Goal: Task Accomplishment & Management: Manage account settings

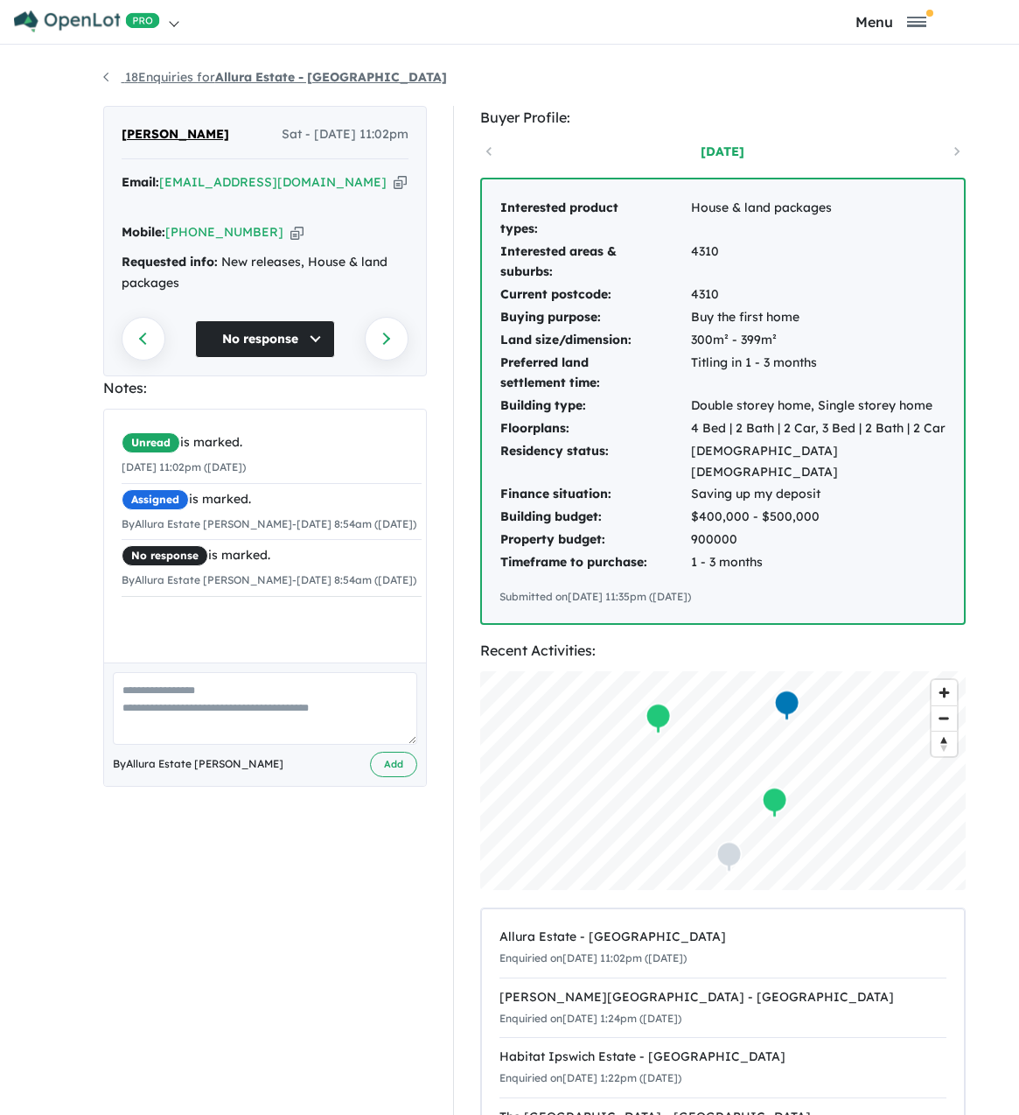
click at [150, 75] on link "18 Enquiries for Allura Estate - Bundamba" at bounding box center [275, 77] width 344 height 16
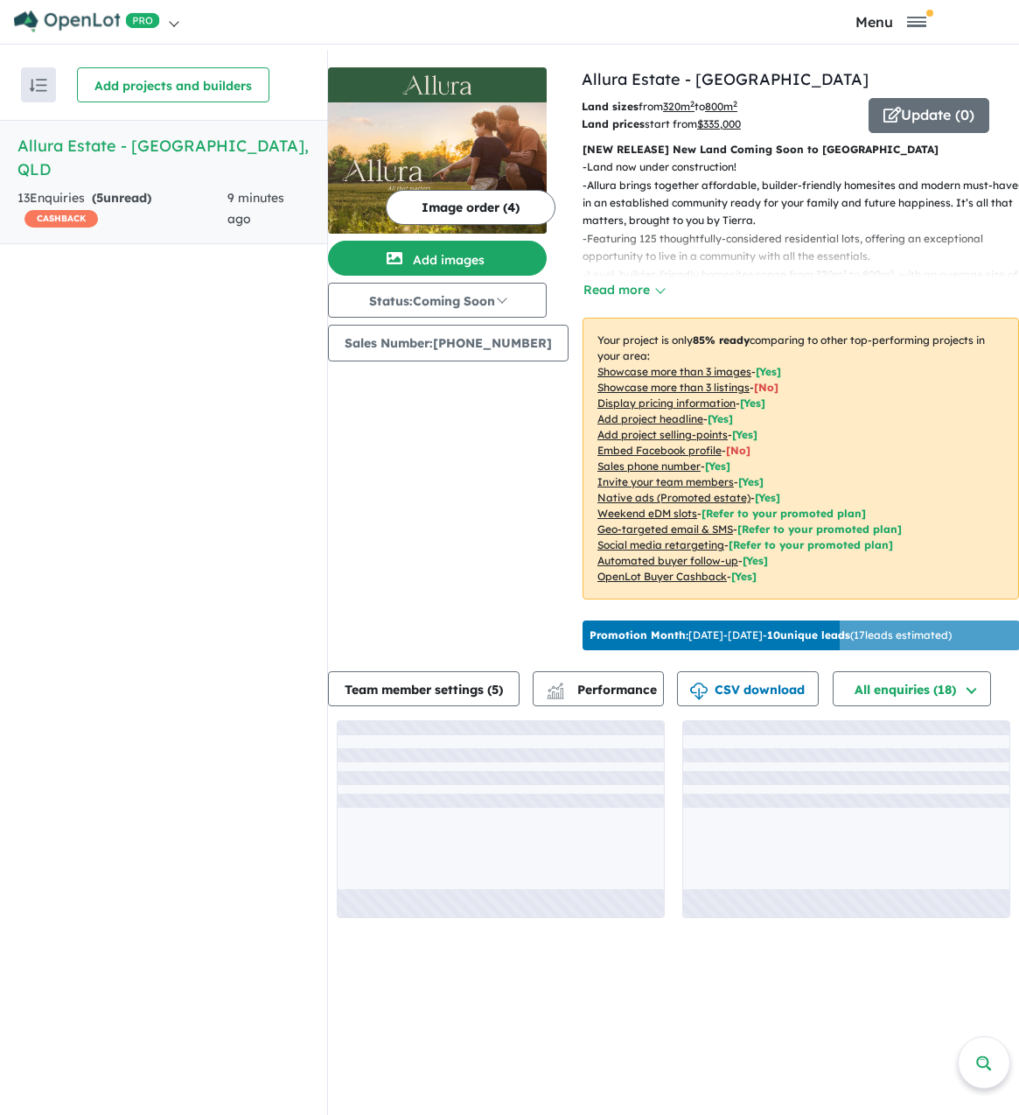
click at [127, 146] on h5 "Allura Estate - Bundamba , QLD" at bounding box center [164, 157] width 292 height 47
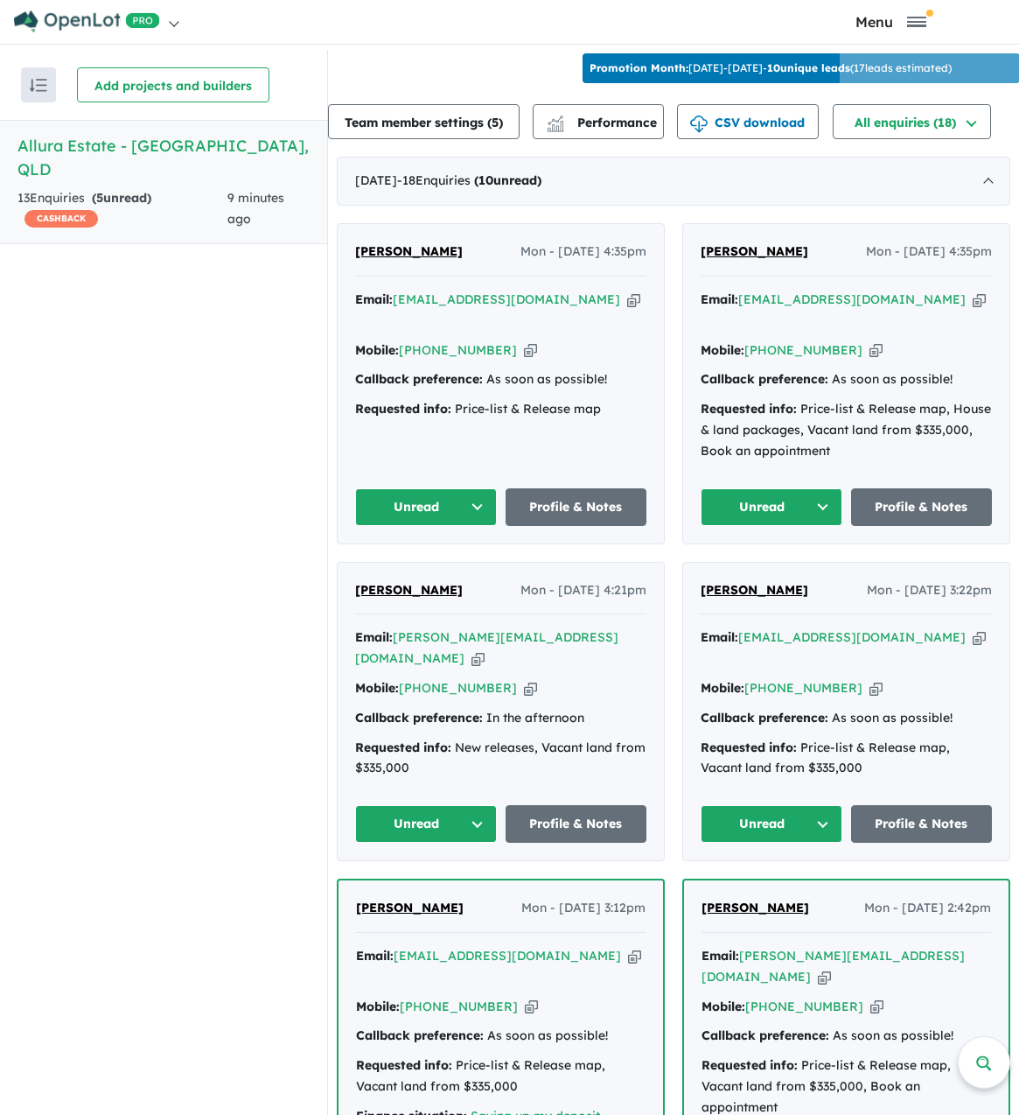
scroll to position [613, 0]
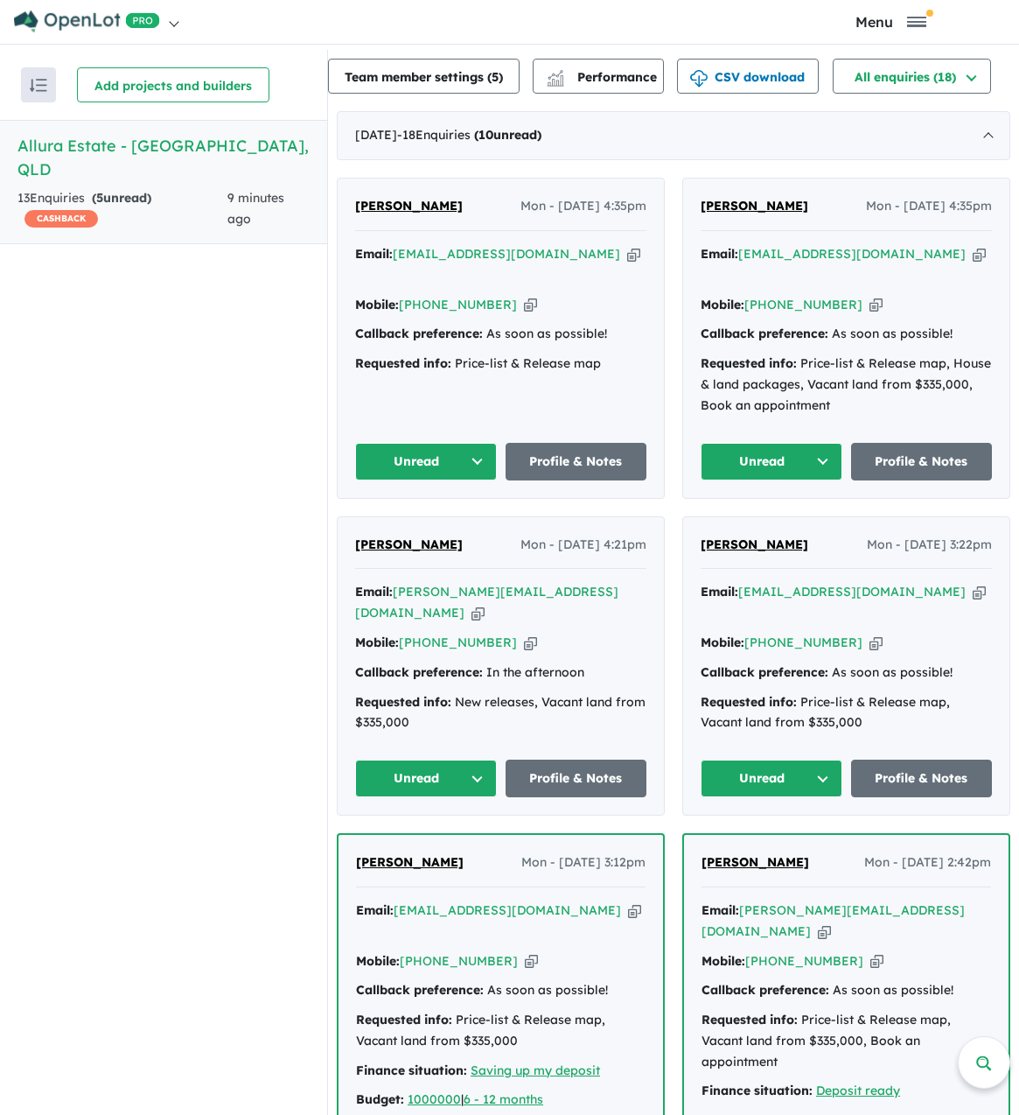
click at [761, 214] on span "[PERSON_NAME]" at bounding box center [755, 206] width 108 height 16
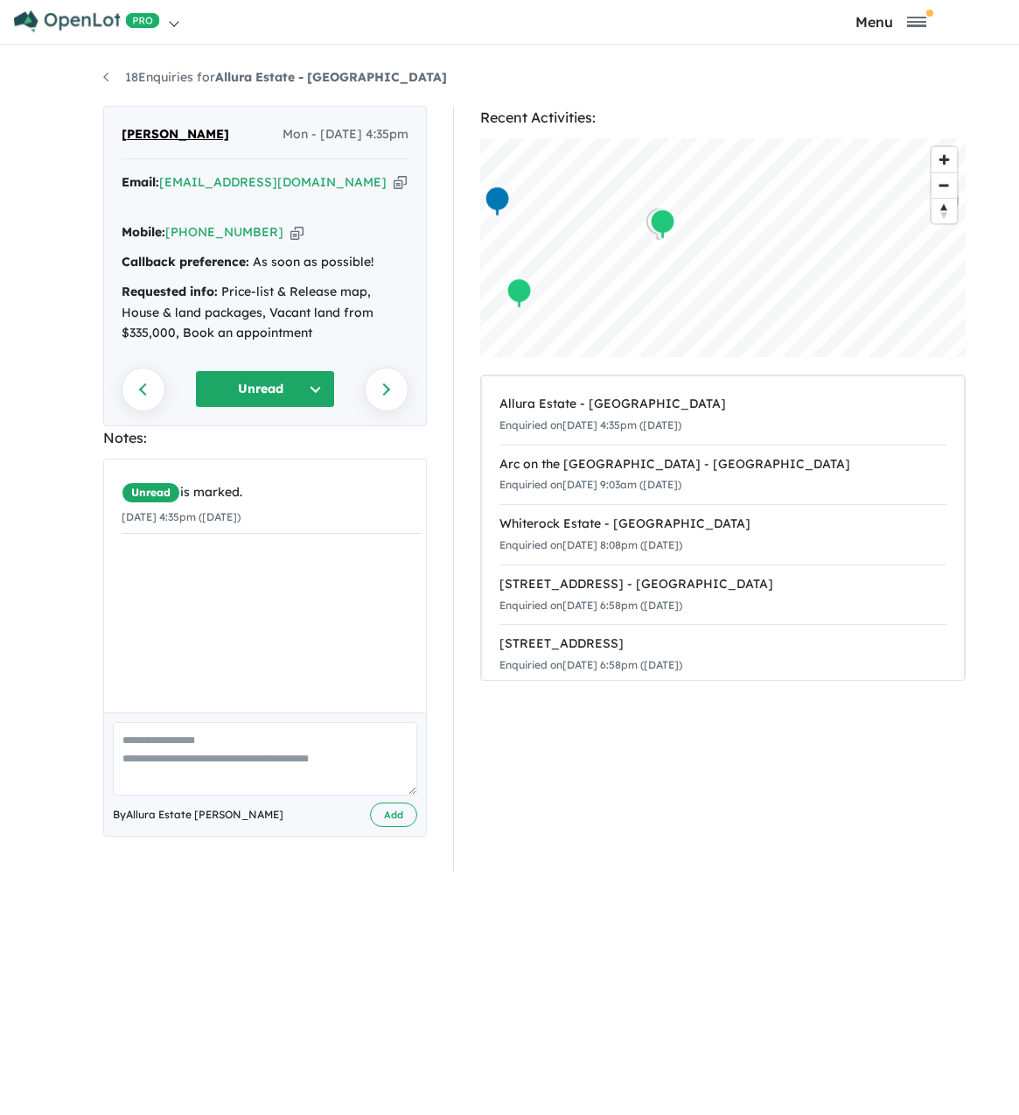
click at [316, 372] on button "Unread" at bounding box center [265, 389] width 140 height 38
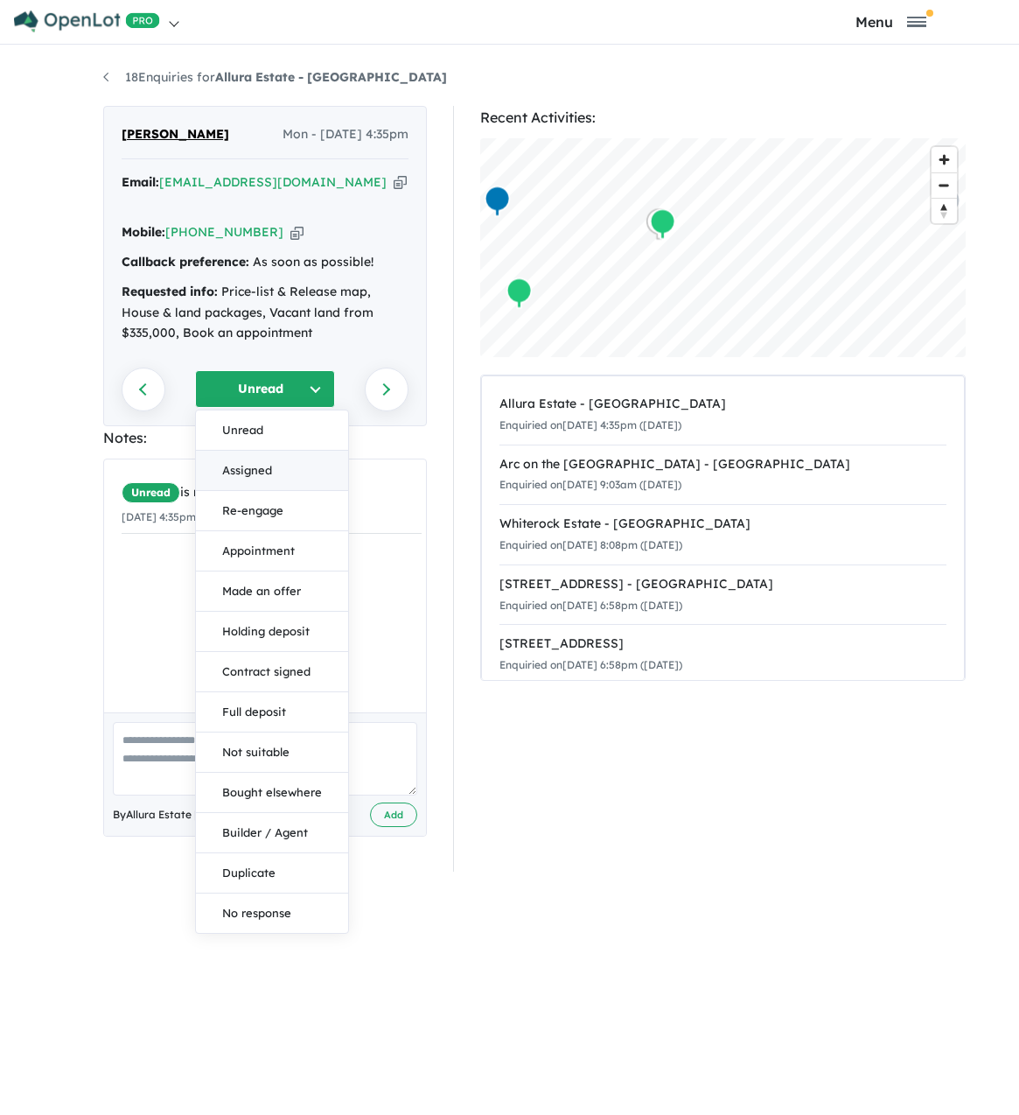
click at [292, 451] on button "Assigned" at bounding box center [272, 471] width 152 height 40
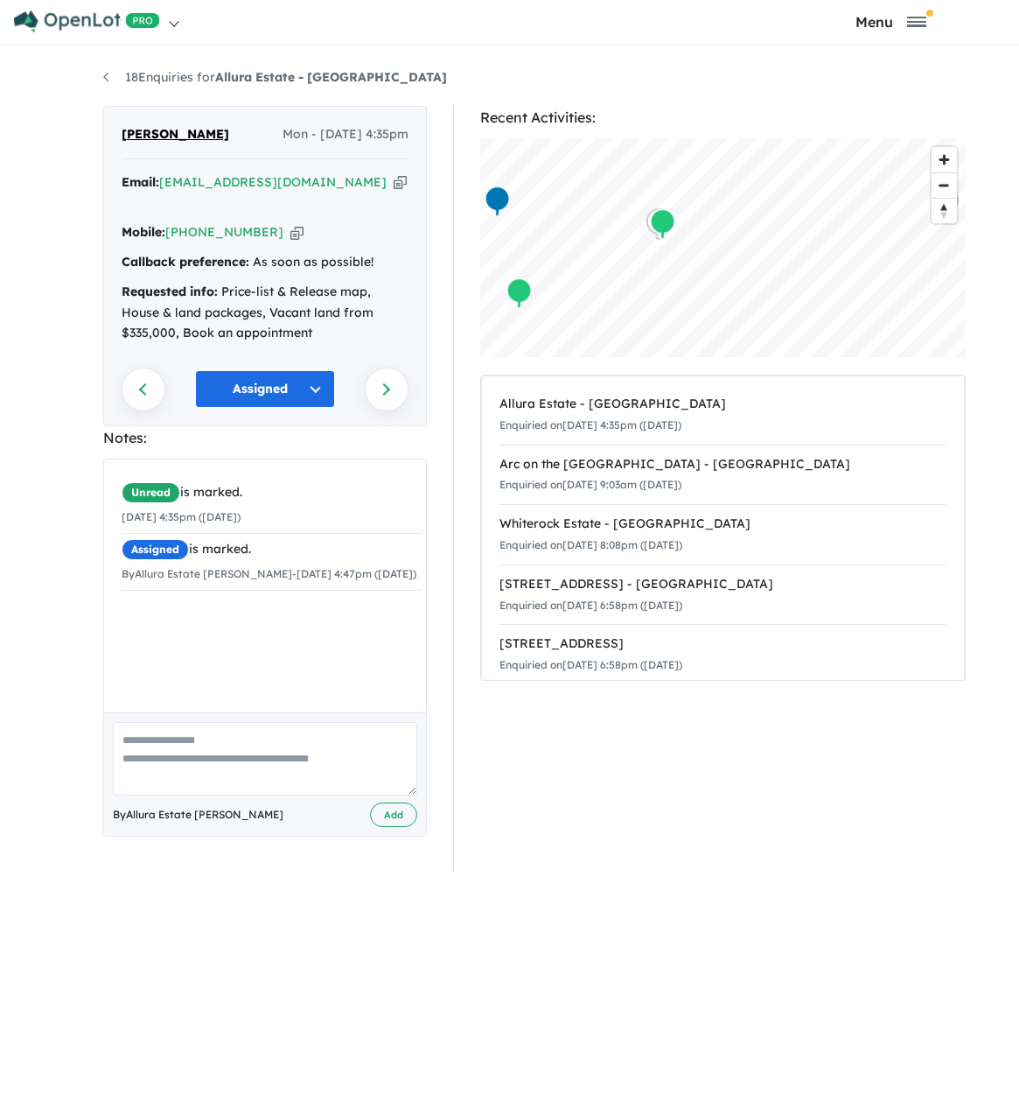
click at [168, 137] on span "[PERSON_NAME]" at bounding box center [176, 134] width 108 height 21
click at [253, 370] on button "Assigned" at bounding box center [265, 389] width 140 height 38
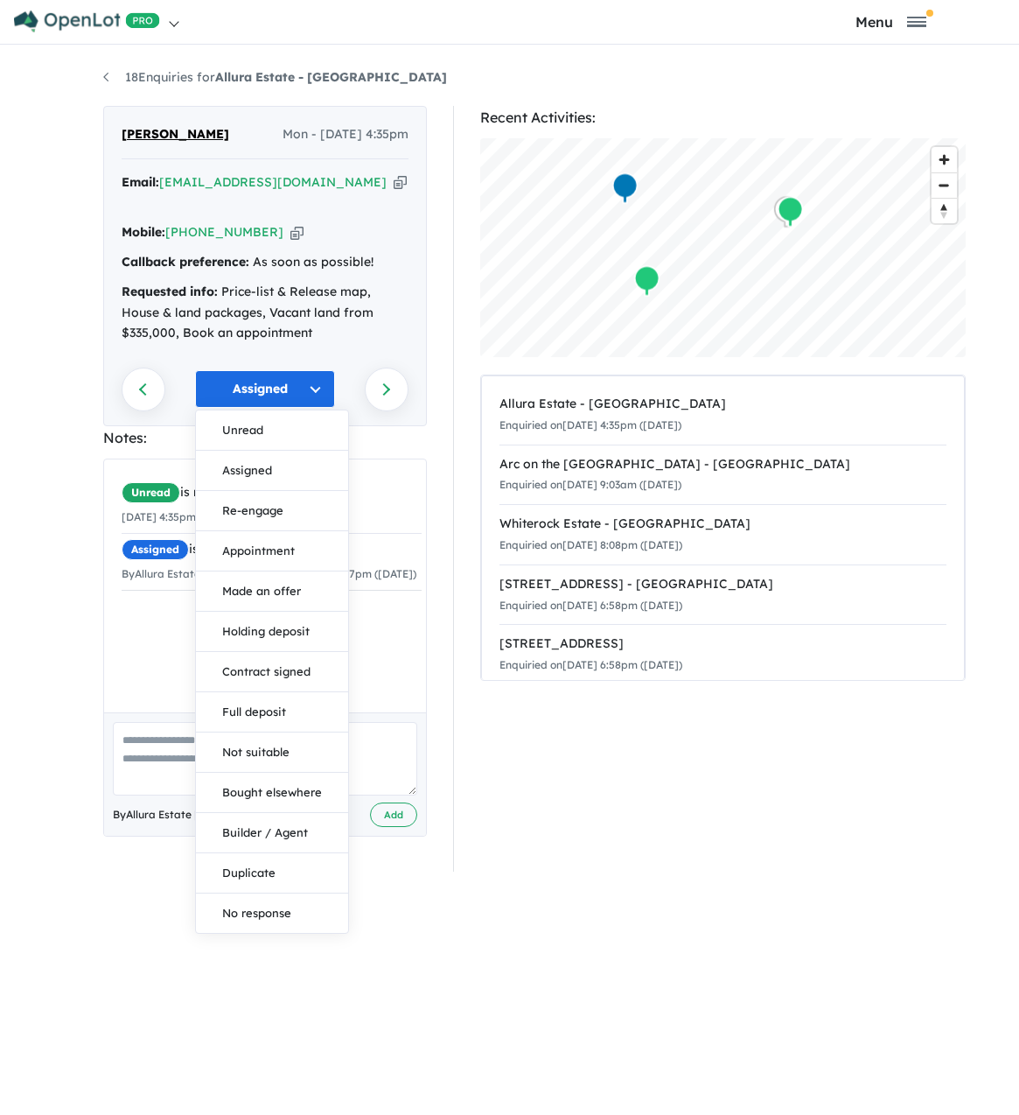
click at [375, 282] on div "Requested info: Price-list & Release map, House & land packages, Vacant land fr…" at bounding box center [265, 313] width 287 height 62
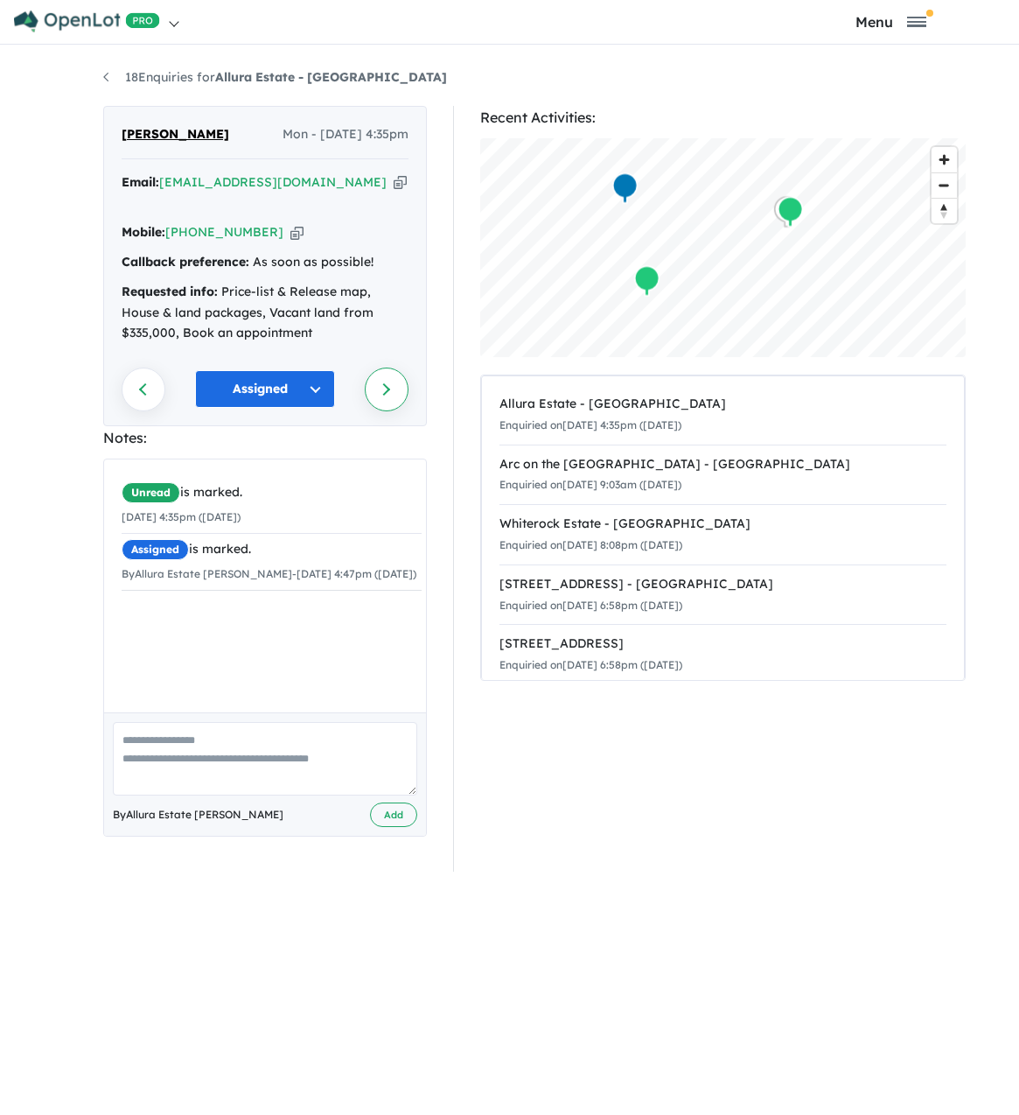
click at [384, 369] on link "Next enquiry" at bounding box center [387, 390] width 44 height 44
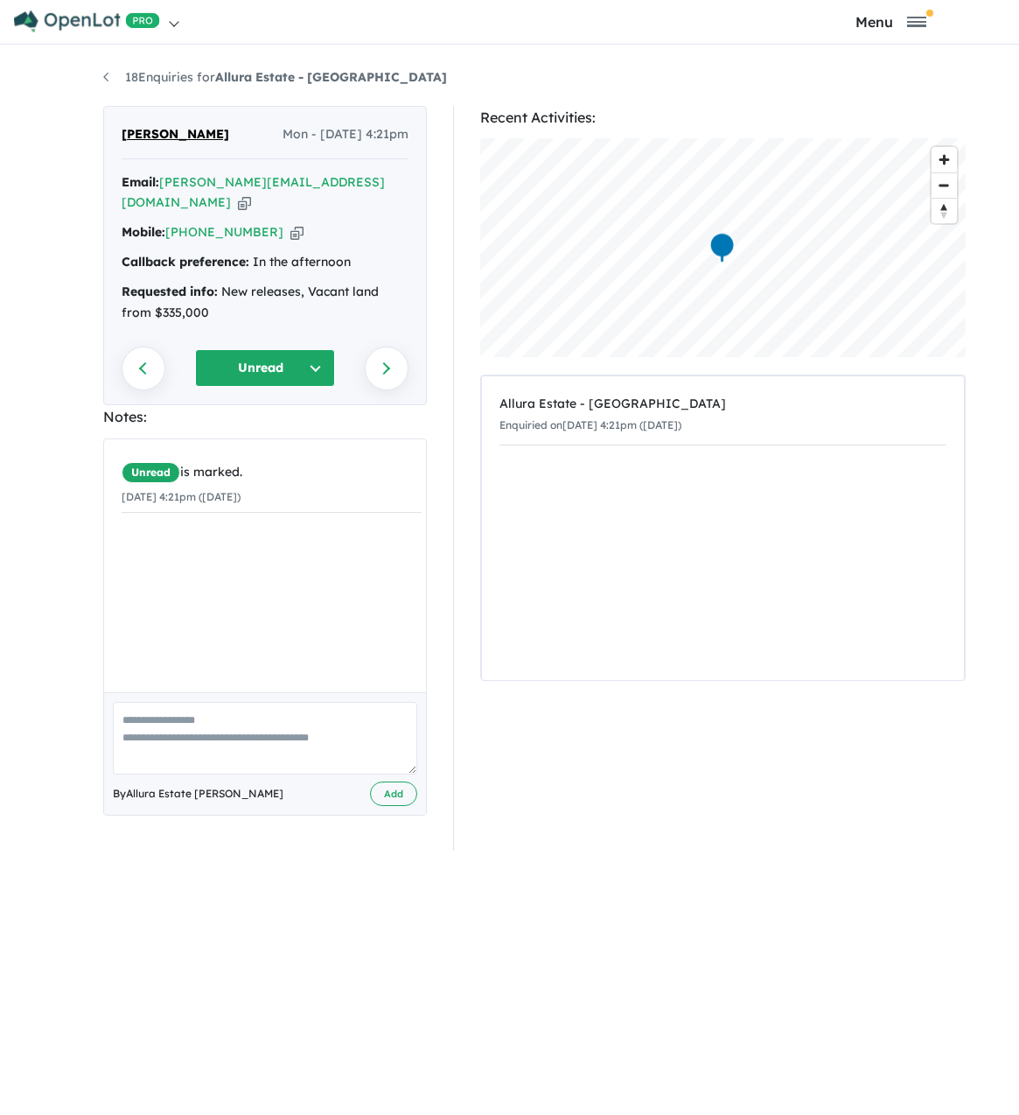
click at [103, 76] on li "18 Enquiries for Allura Estate - [GEOGRAPHIC_DATA]" at bounding box center [275, 77] width 344 height 21
click at [109, 74] on link "18 Enquiries for Allura Estate - [GEOGRAPHIC_DATA]" at bounding box center [275, 77] width 344 height 16
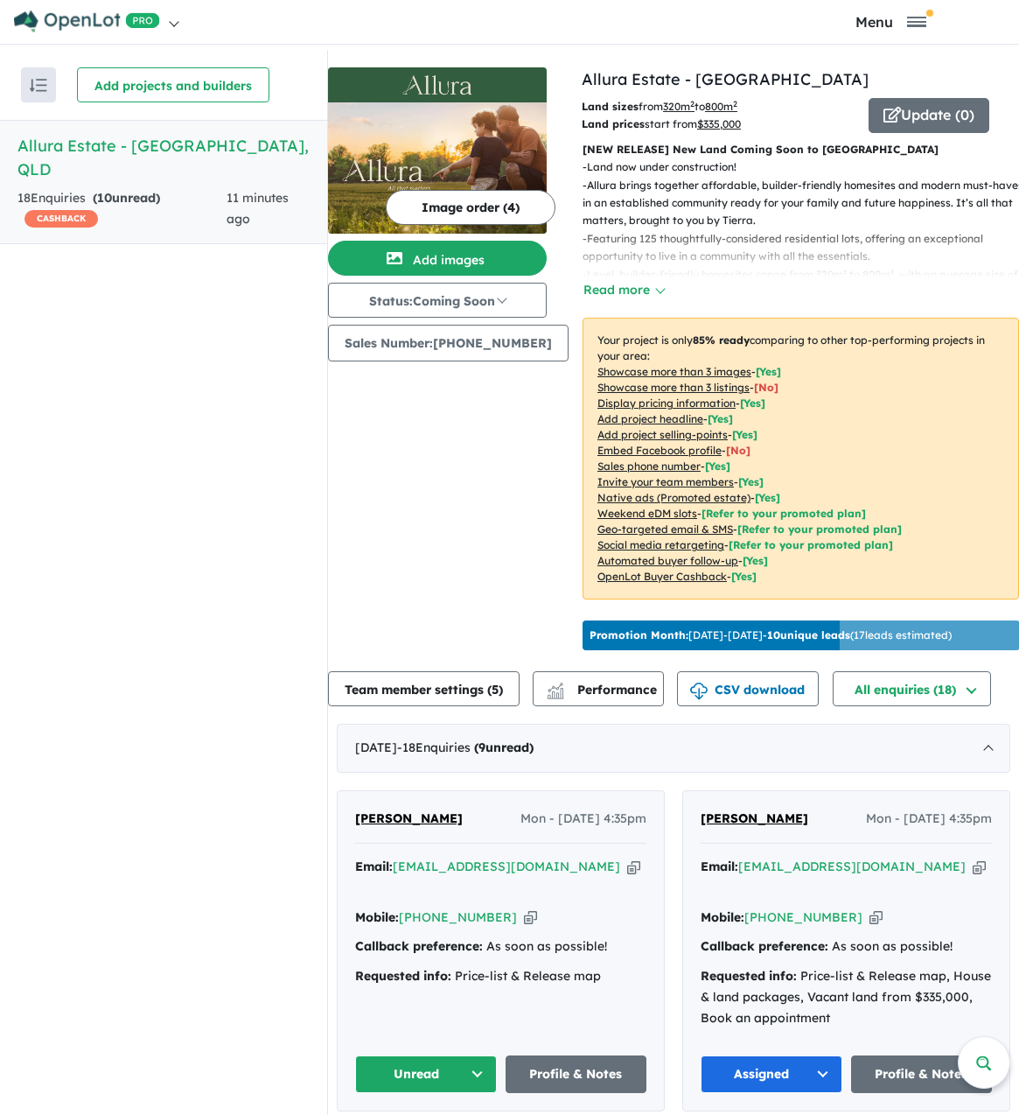
click at [750, 826] on span "Daljeet Singh" at bounding box center [755, 818] width 108 height 16
click at [751, 826] on span "[PERSON_NAME]" at bounding box center [755, 818] width 108 height 16
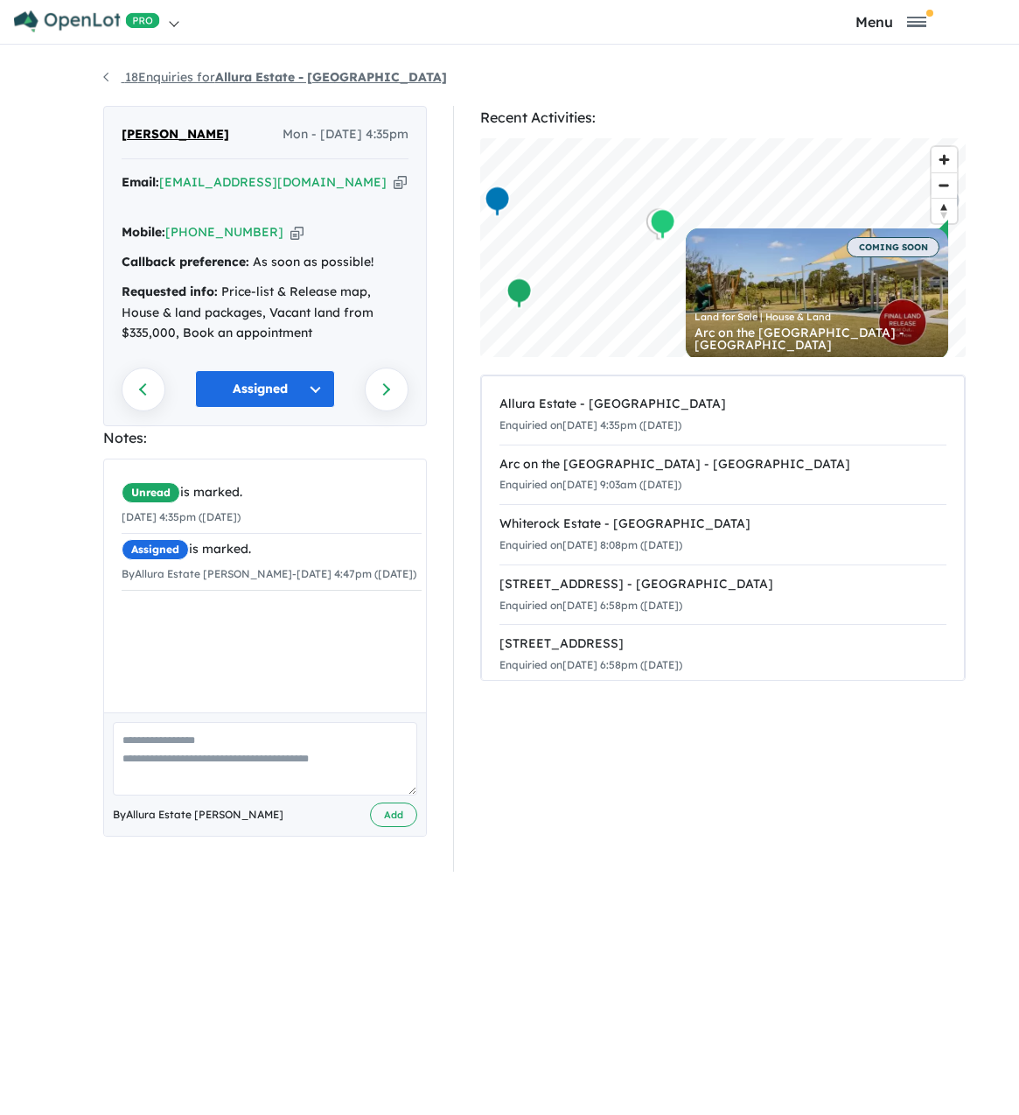
click at [212, 75] on link "18 Enquiries for Allura Estate - [GEOGRAPHIC_DATA]" at bounding box center [275, 77] width 344 height 16
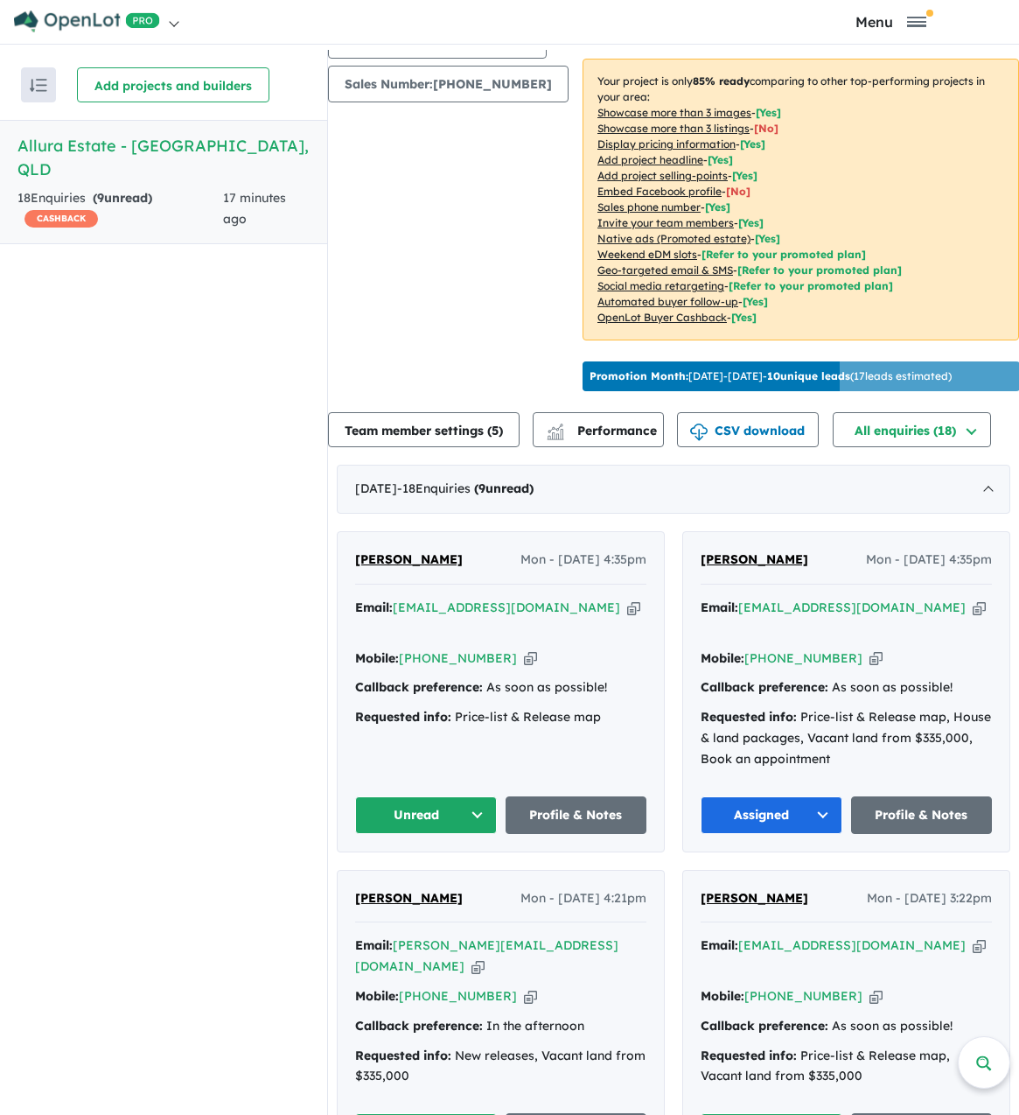
scroll to position [350, 0]
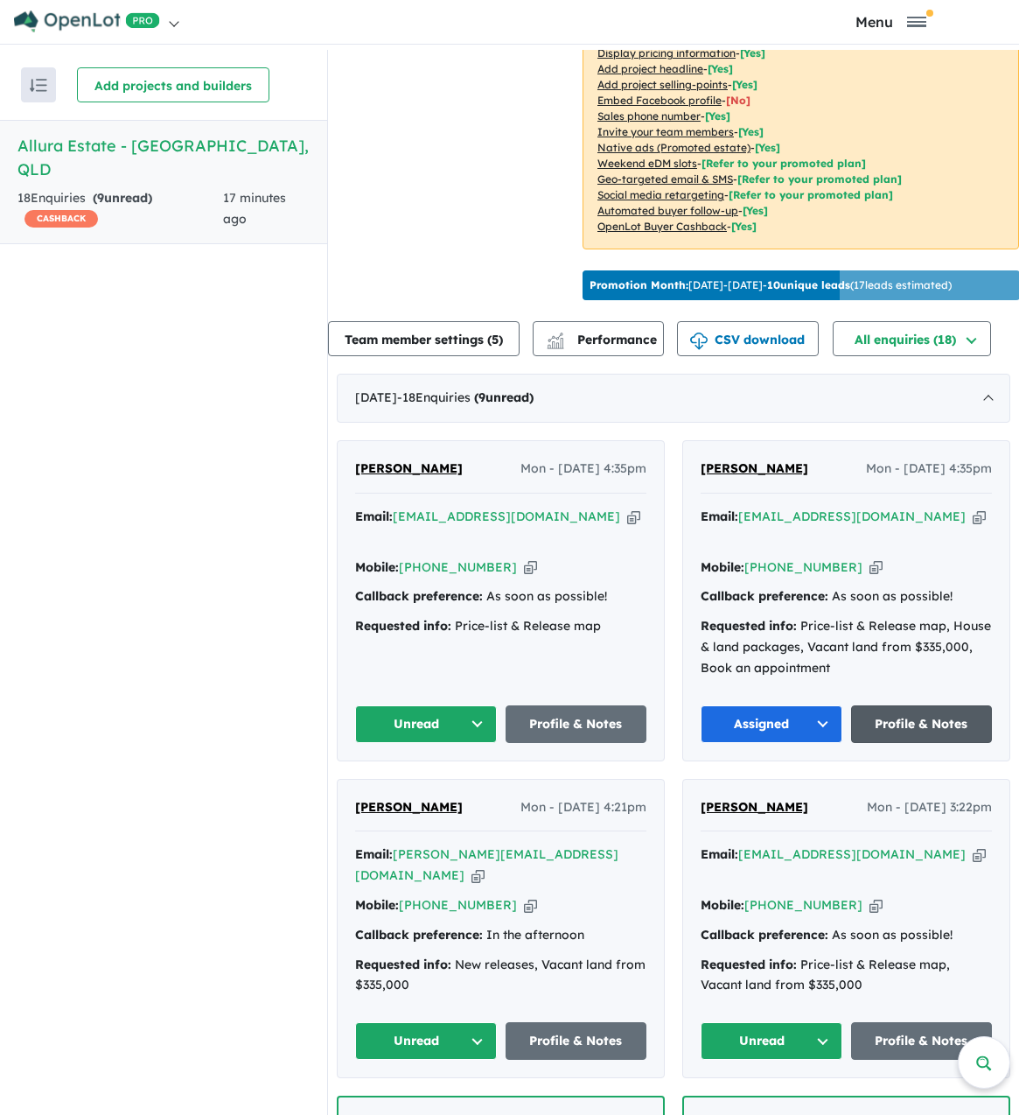
click at [909, 722] on link "Profile & Notes" at bounding box center [922, 724] width 142 height 38
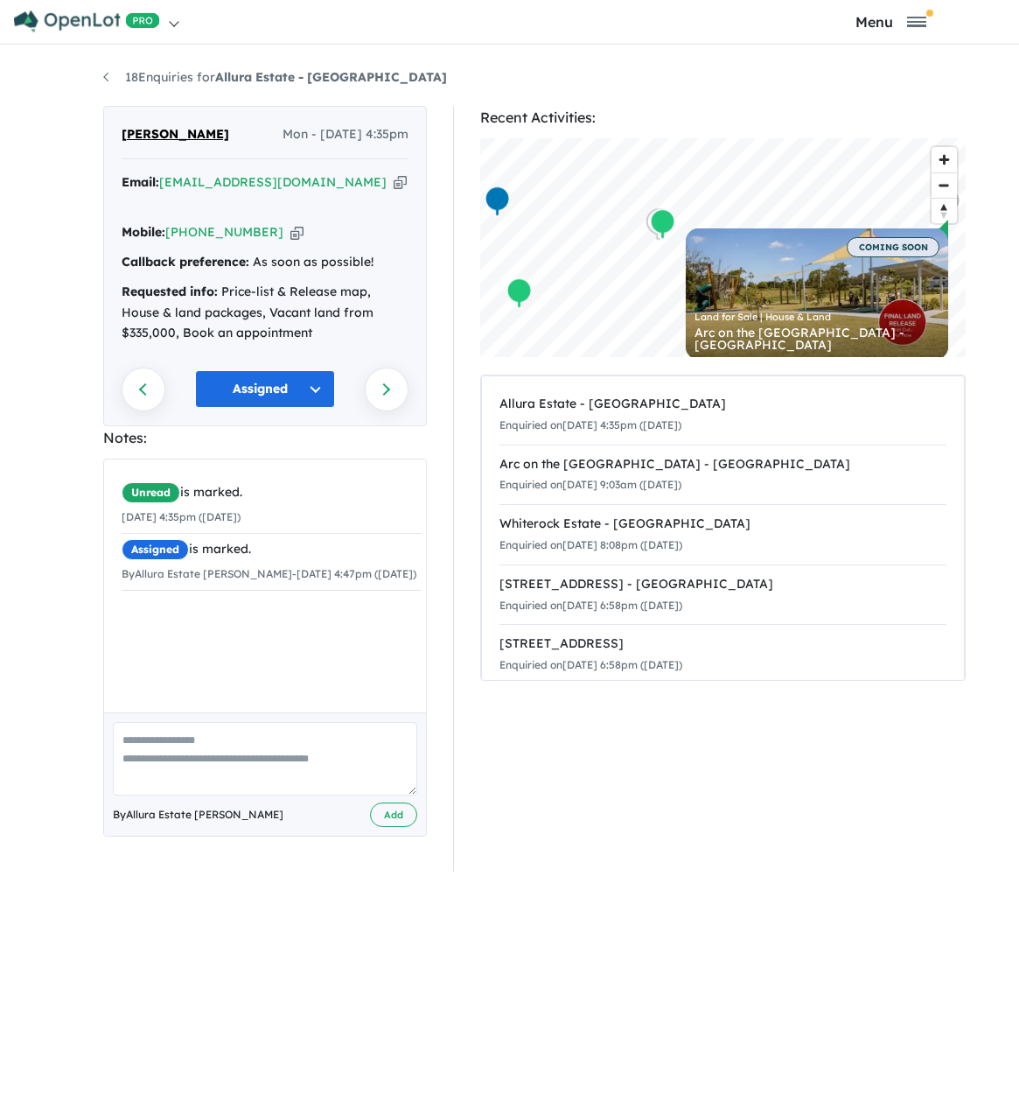
click at [285, 372] on button "Assigned" at bounding box center [265, 389] width 140 height 38
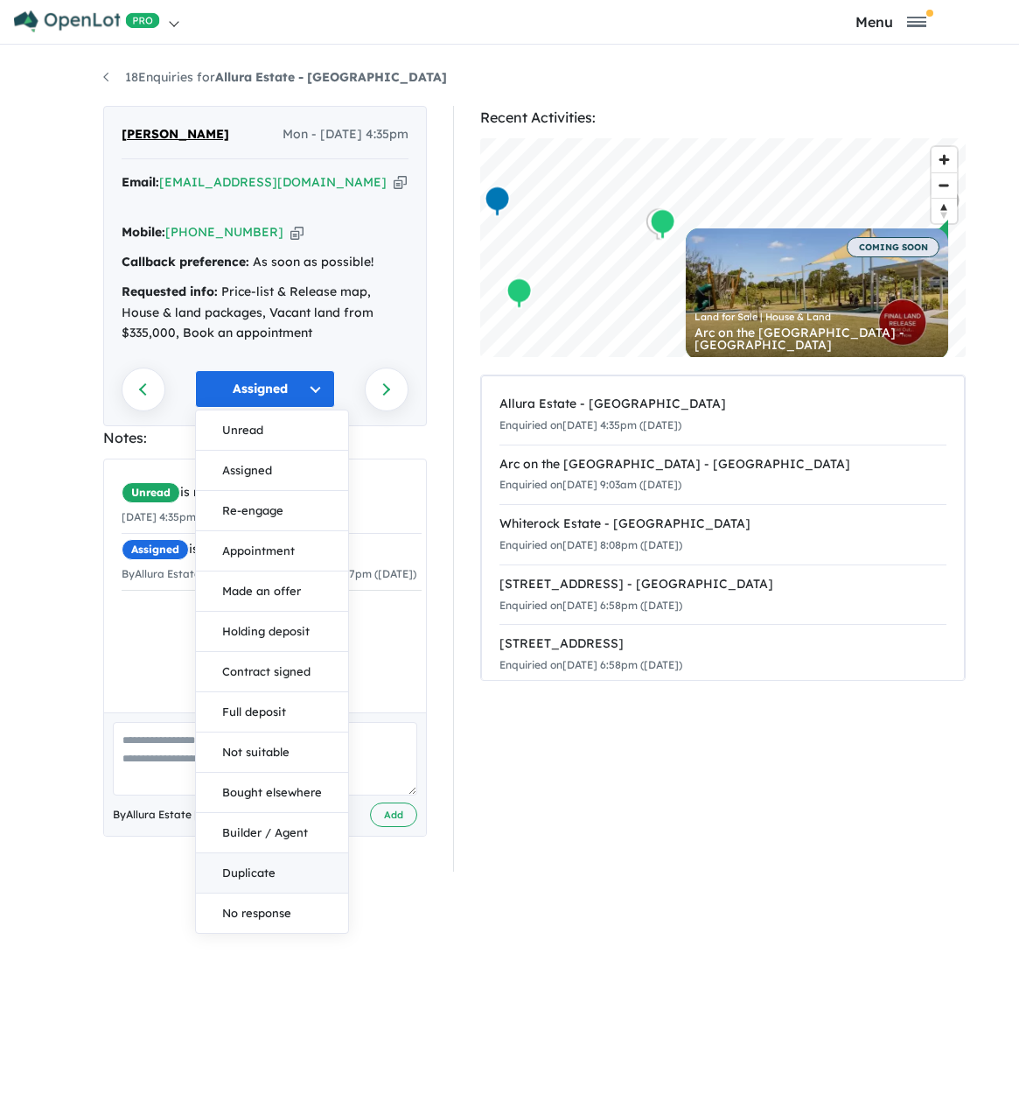
scroll to position [5, 0]
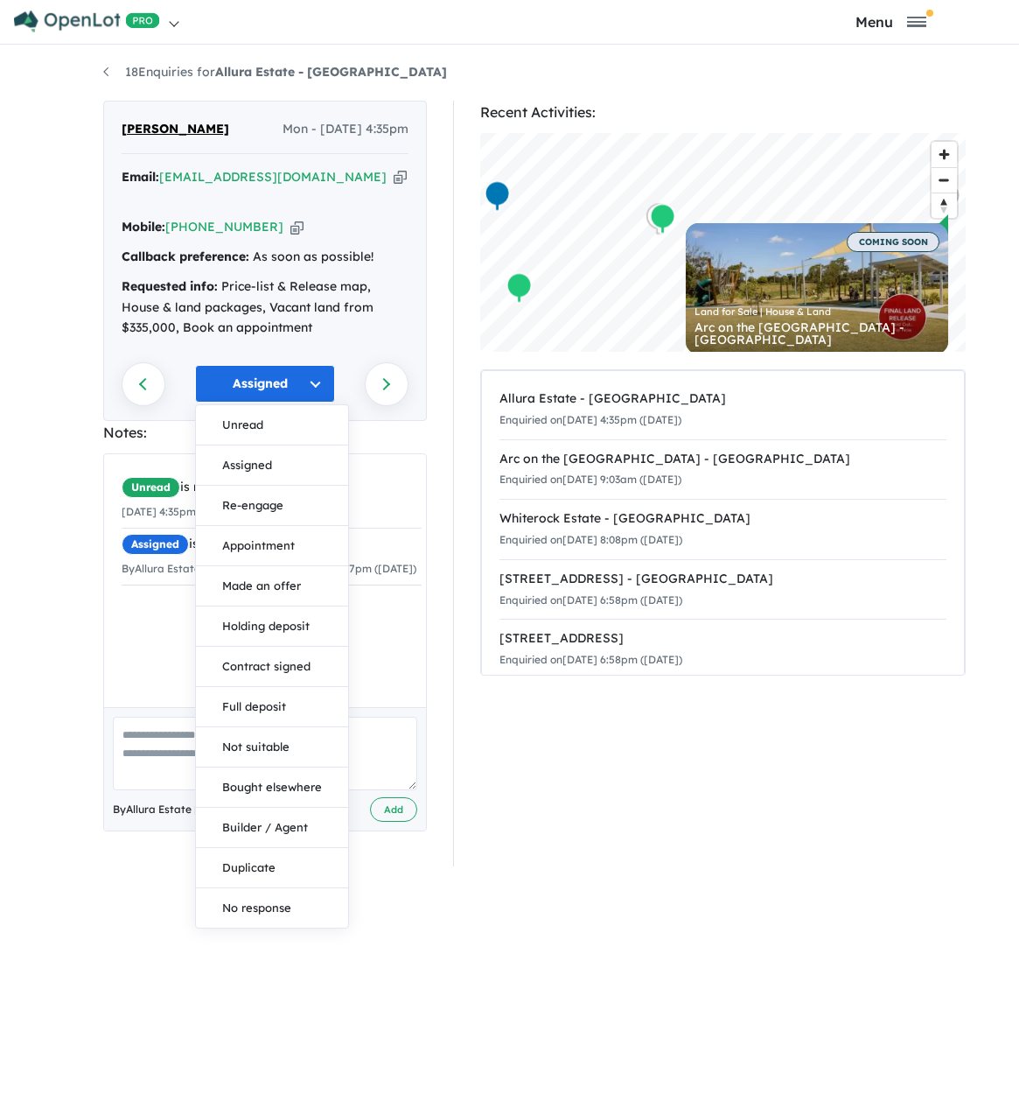
click at [437, 456] on div "Daljeet Singh Mon - 15/09/2025, 4:35pm Email: deejayvirk@gmail.com Copied! Mobi…" at bounding box center [265, 484] width 350 height 766
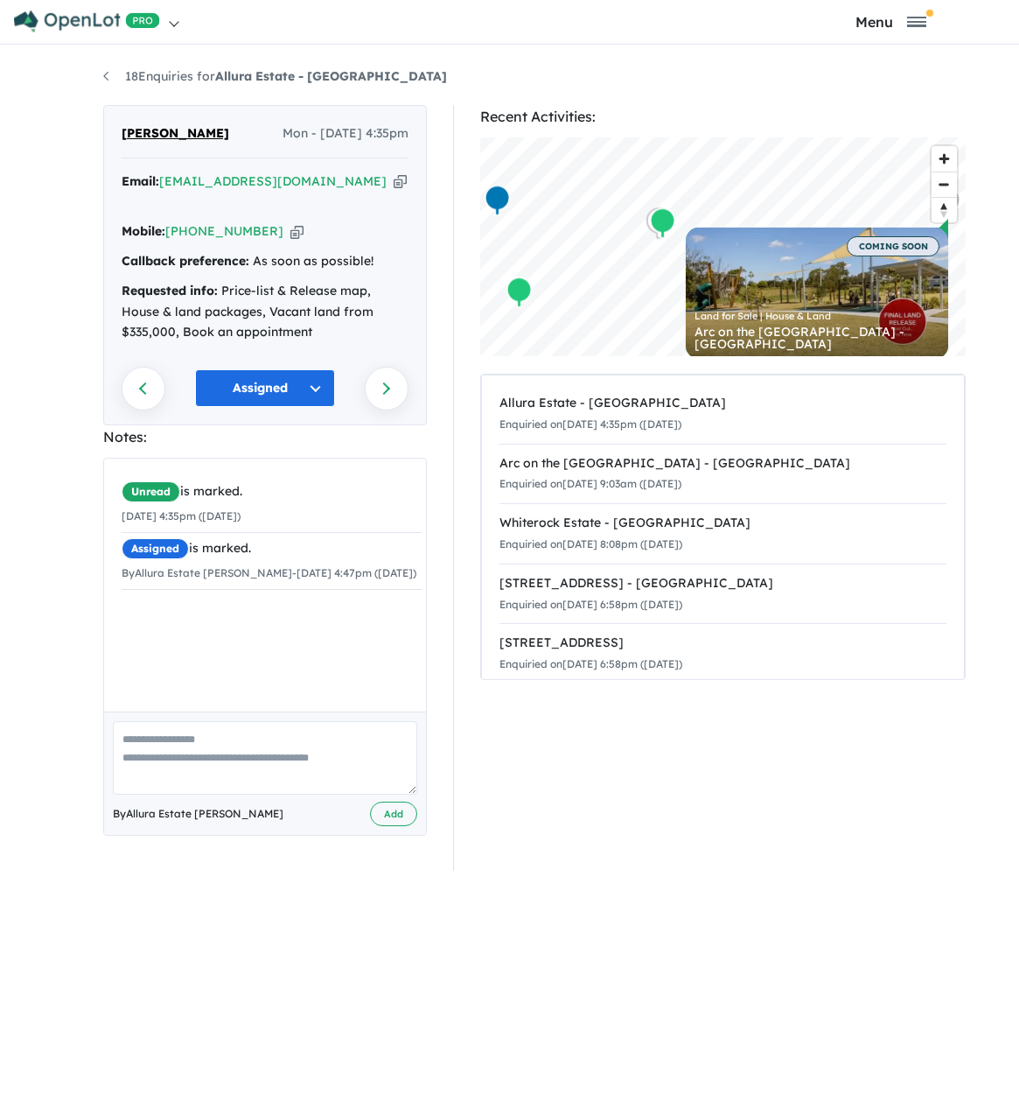
scroll to position [0, 0]
click at [179, 132] on span "[PERSON_NAME]" at bounding box center [176, 134] width 108 height 21
click at [102, 73] on div "18 Enquiries for Allura Estate - Bundamba Previous enquiry Next enquiry Daljeet…" at bounding box center [510, 585] width 840 height 1070
click at [171, 76] on link "18 Enquiries for Allura Estate - [GEOGRAPHIC_DATA]" at bounding box center [275, 77] width 344 height 16
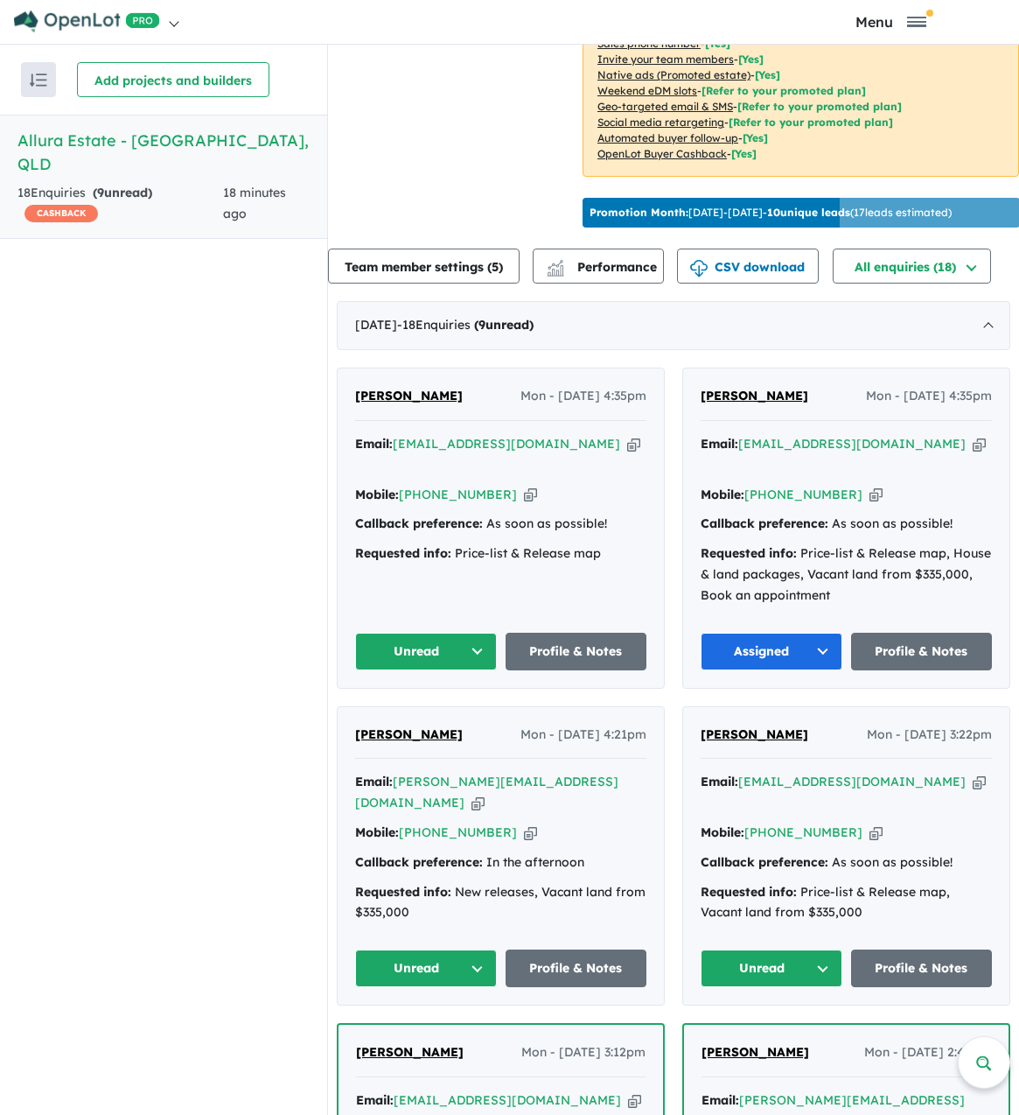
scroll to position [438, 0]
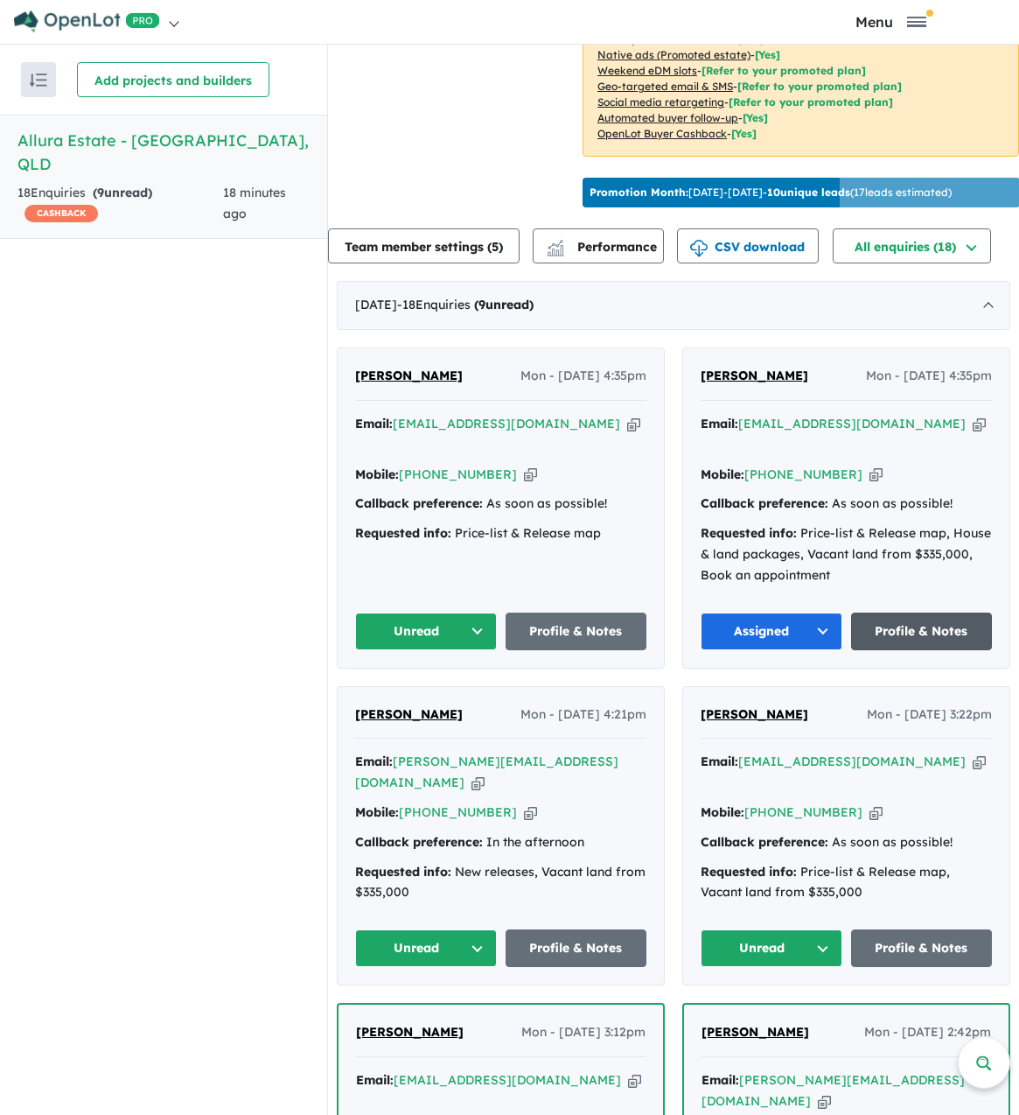
click at [932, 623] on link "Profile & Notes" at bounding box center [922, 632] width 142 height 38
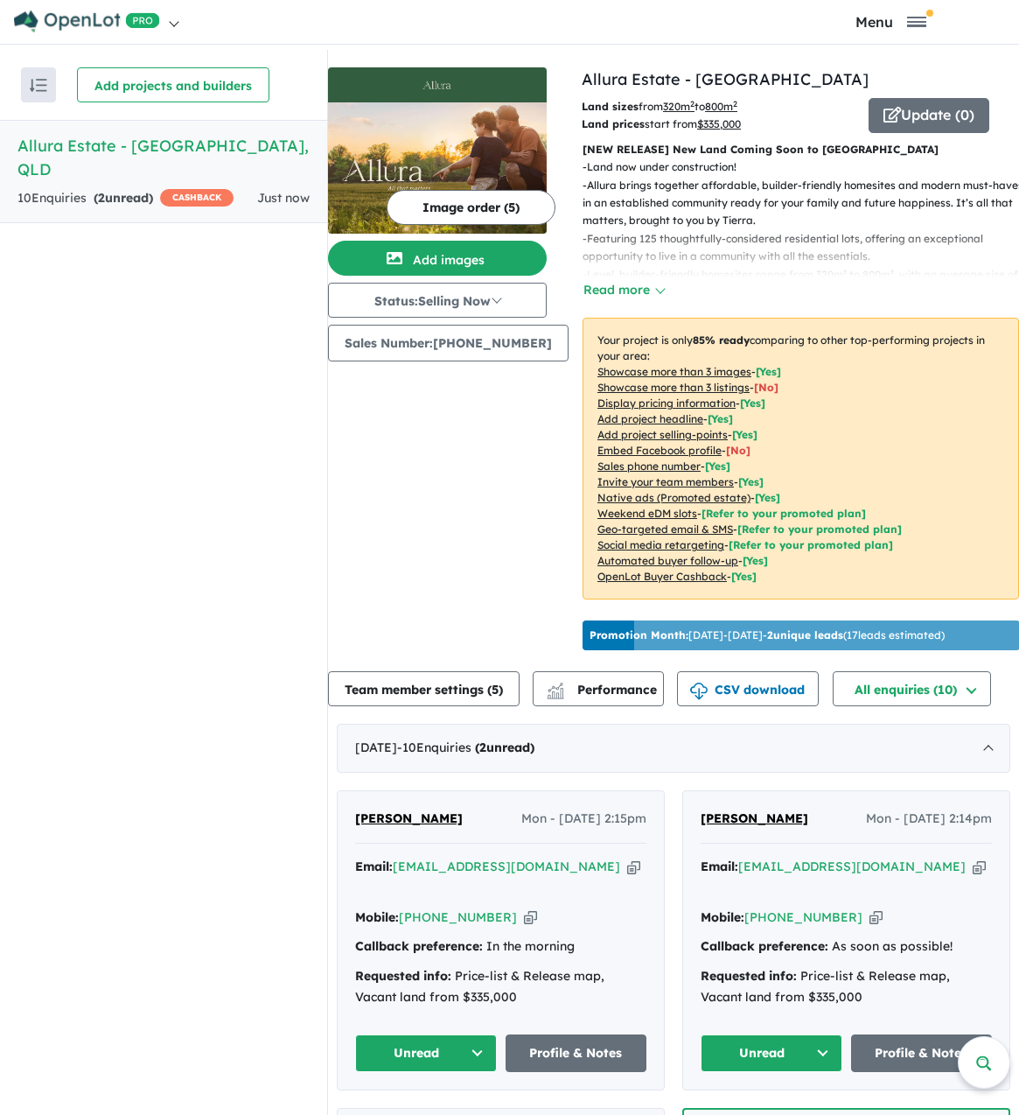
scroll to position [858, 0]
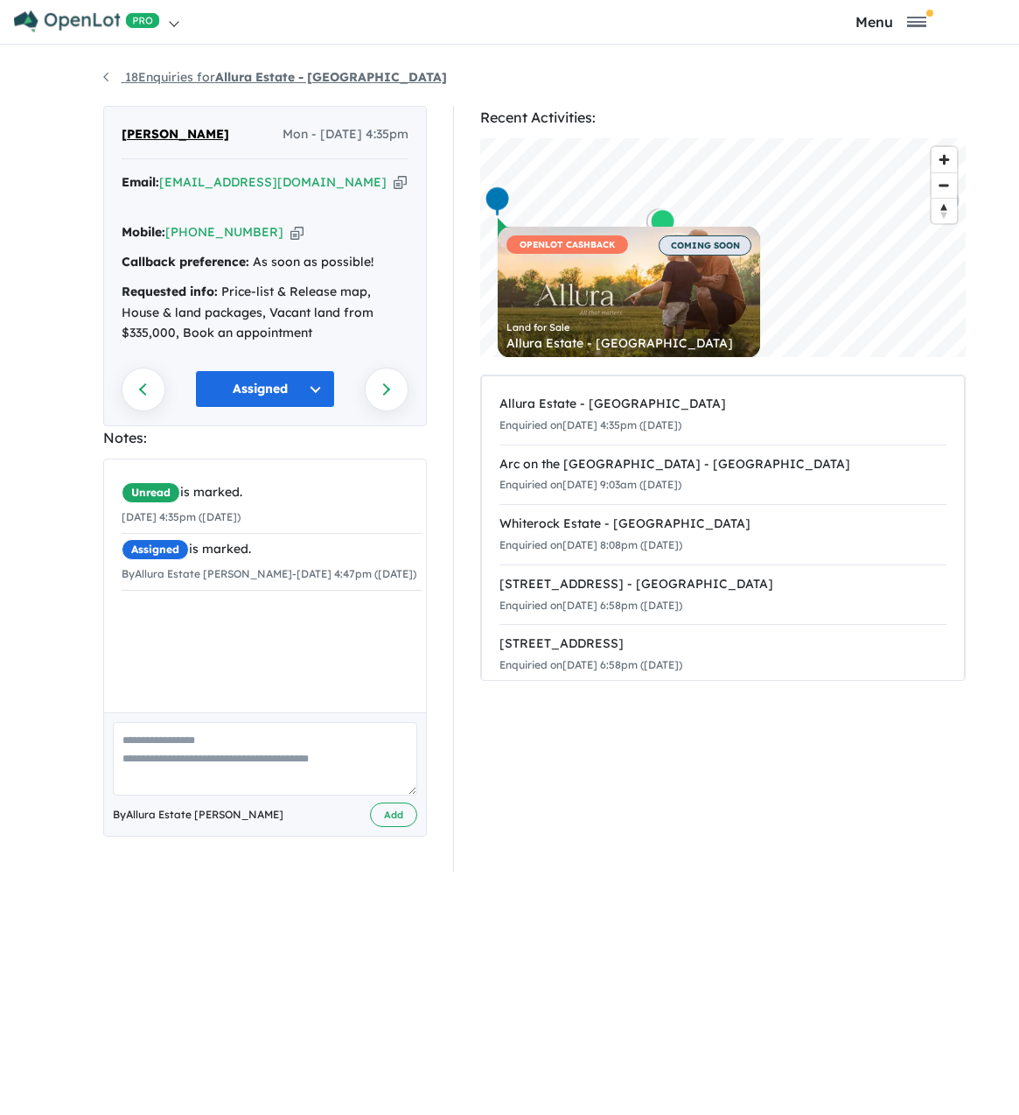
click at [207, 75] on link "18 Enquiries for Allura Estate - Bundamba" at bounding box center [275, 77] width 344 height 16
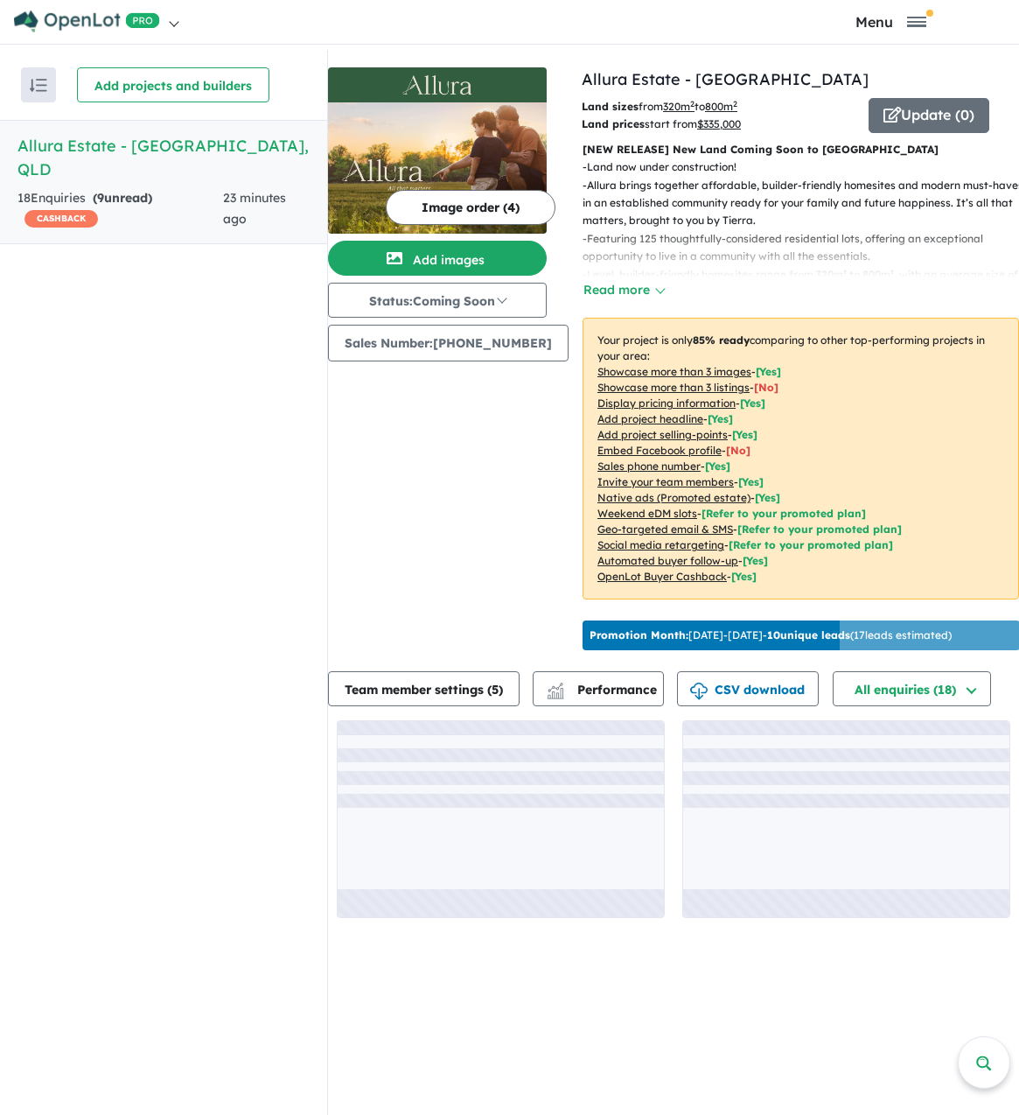
click at [179, 145] on h5 "Allura Estate - Bundamba , QLD" at bounding box center [164, 157] width 292 height 47
click at [61, 144] on h5 "Allura Estate - Bundamba , QLD" at bounding box center [164, 157] width 292 height 47
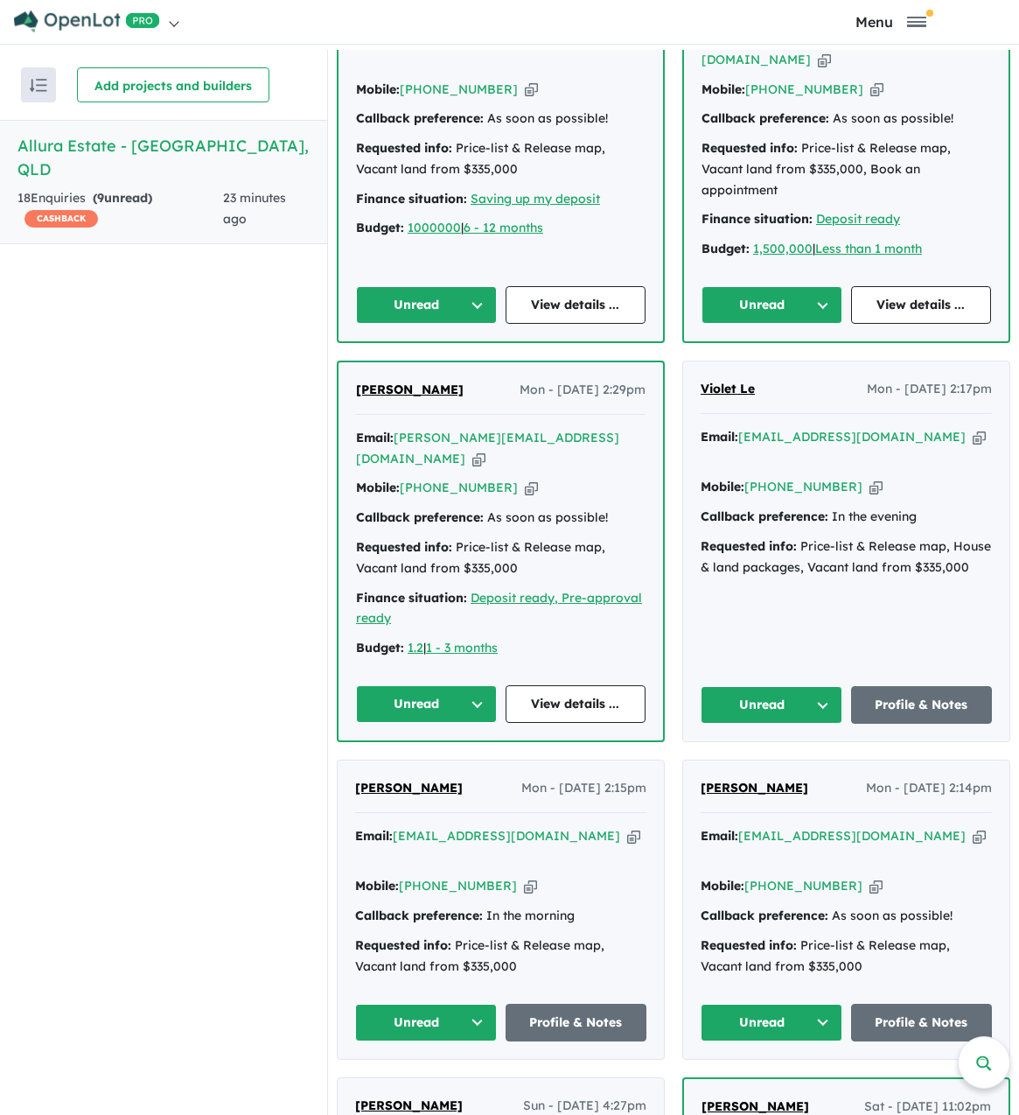
scroll to position [1488, 0]
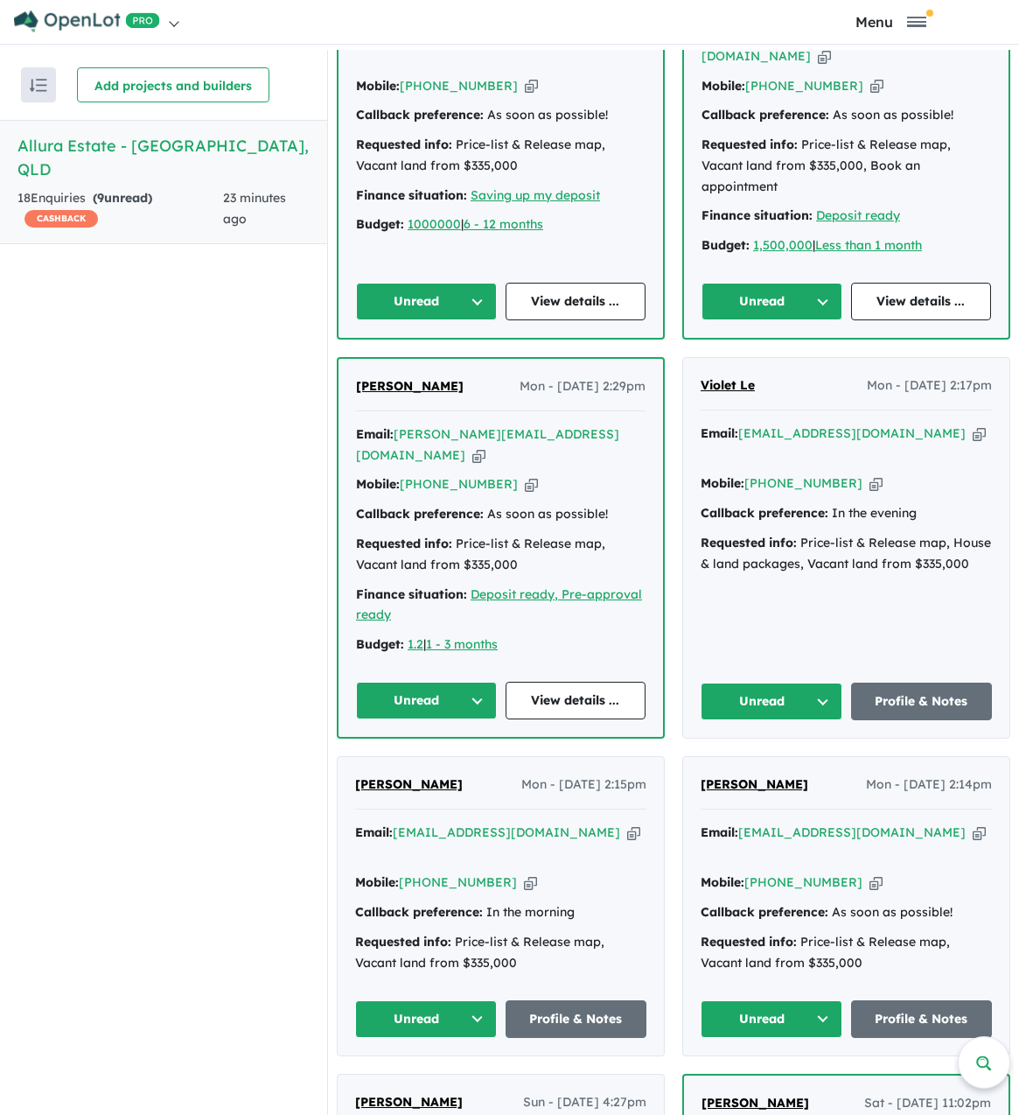
click at [759, 777] on span "[PERSON_NAME]" at bounding box center [755, 784] width 108 height 16
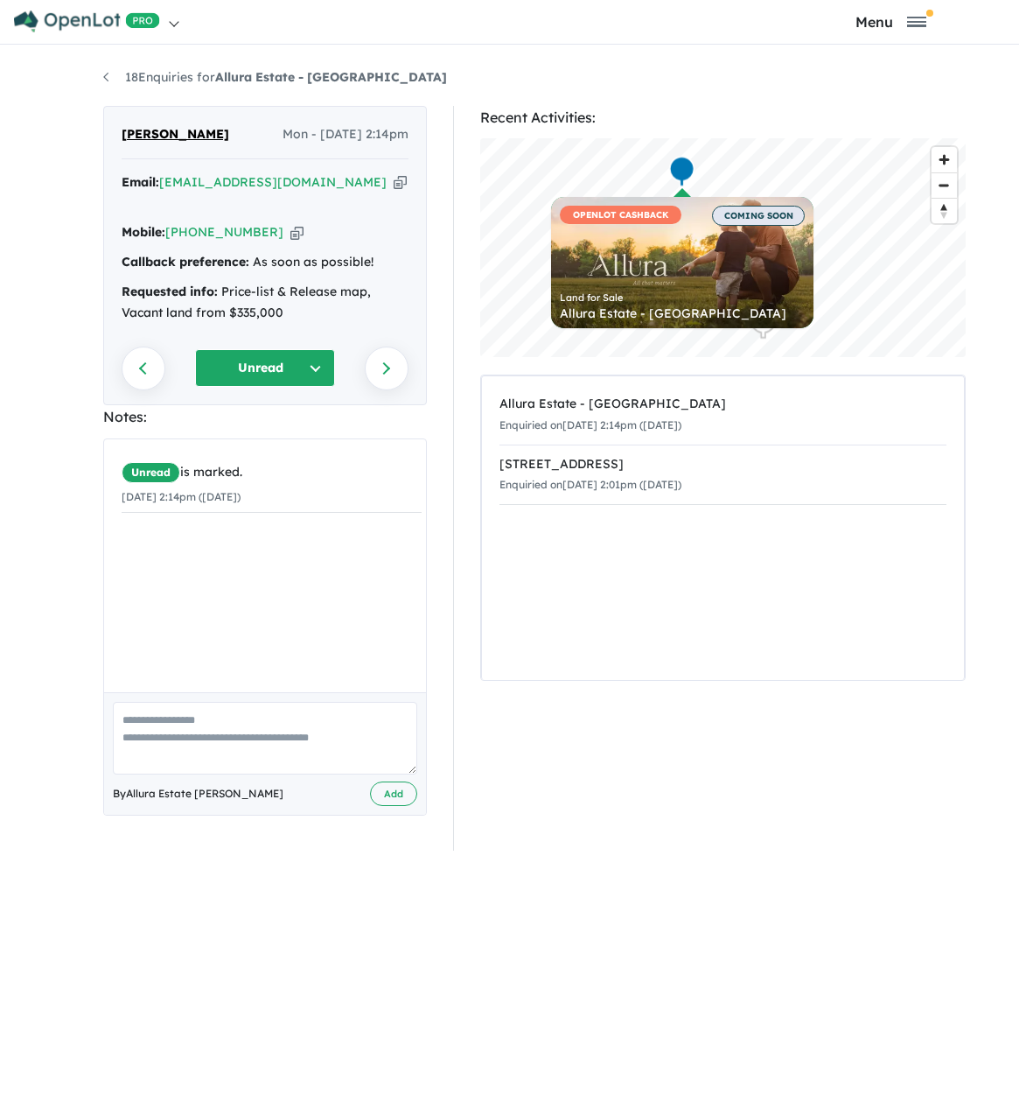
click at [290, 349] on button "Unread" at bounding box center [265, 368] width 140 height 38
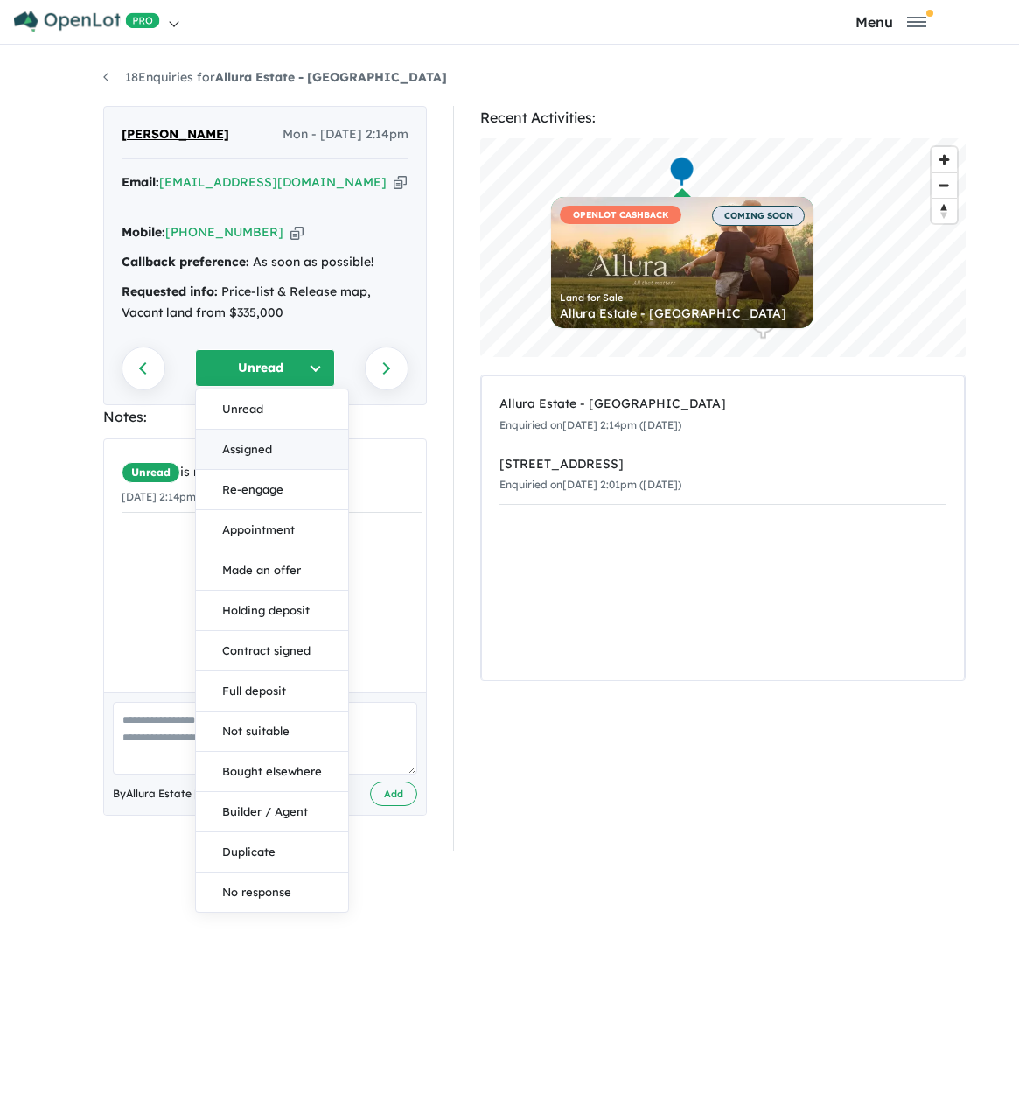
click at [279, 430] on button "Assigned" at bounding box center [272, 450] width 152 height 40
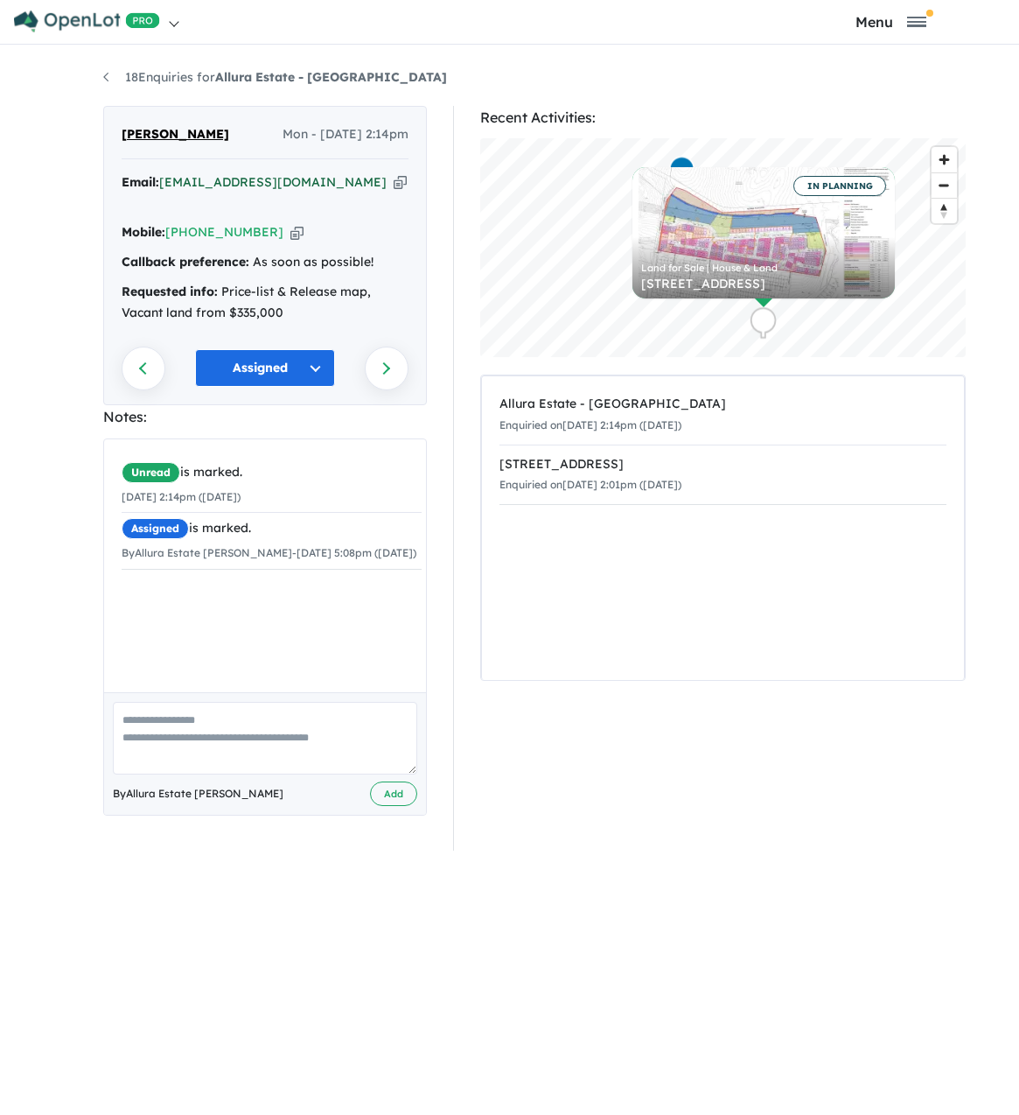
click at [233, 183] on link "[EMAIL_ADDRESS][DOMAIN_NAME]" at bounding box center [273, 182] width 228 height 16
click at [171, 71] on link "18 Enquiries for Allura Estate - [GEOGRAPHIC_DATA]" at bounding box center [275, 77] width 344 height 16
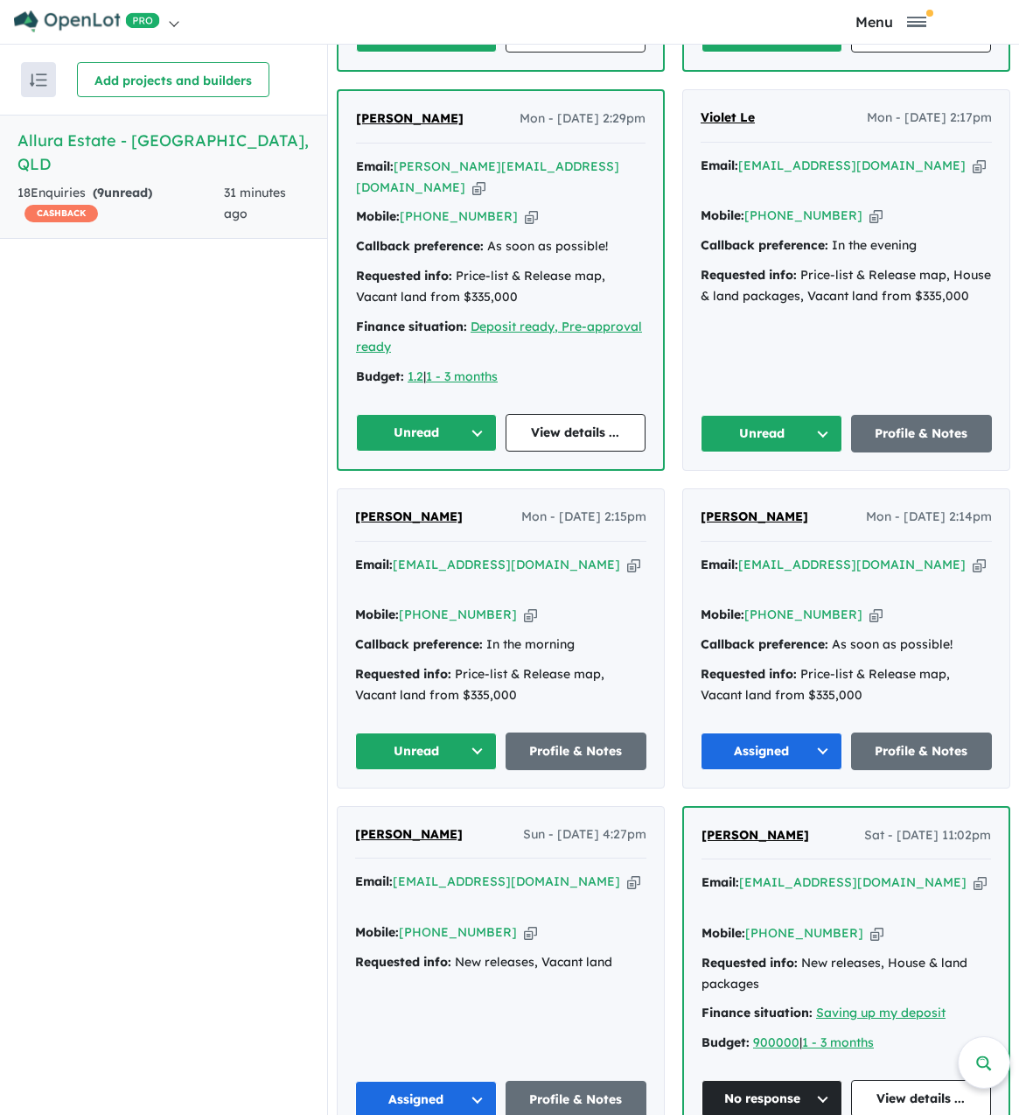
scroll to position [1838, 0]
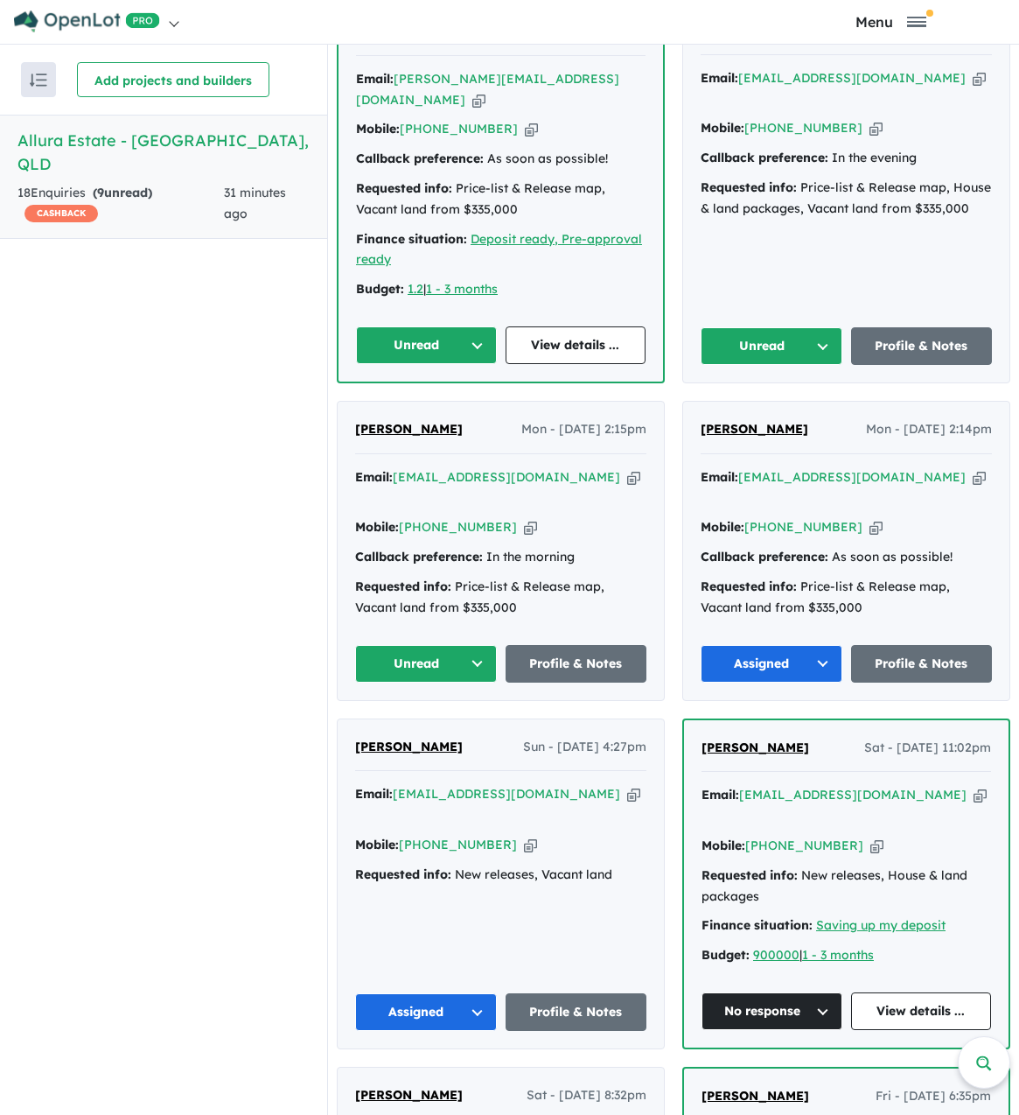
click at [415, 426] on span "[PERSON_NAME]" at bounding box center [409, 429] width 108 height 16
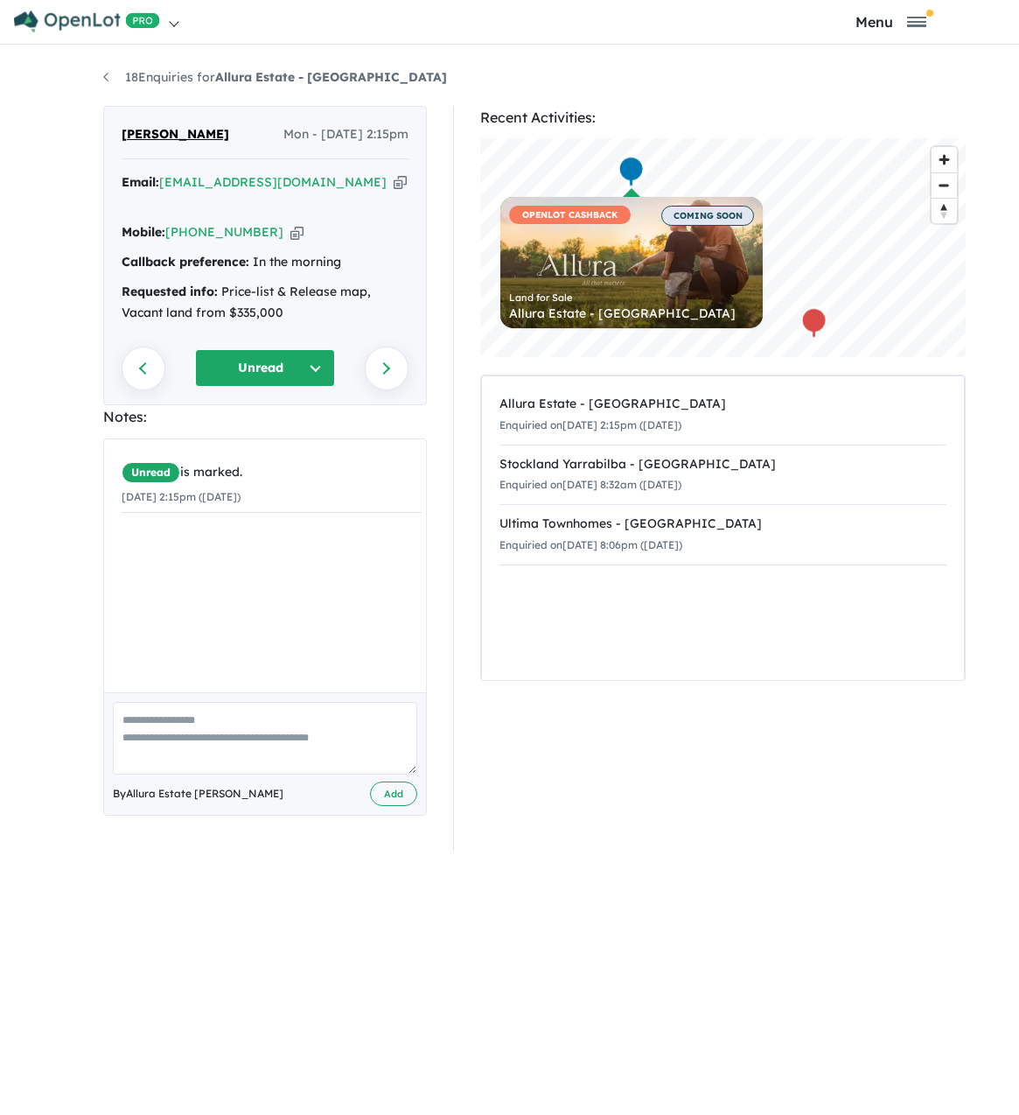
click at [242, 352] on button "Unread" at bounding box center [265, 368] width 140 height 38
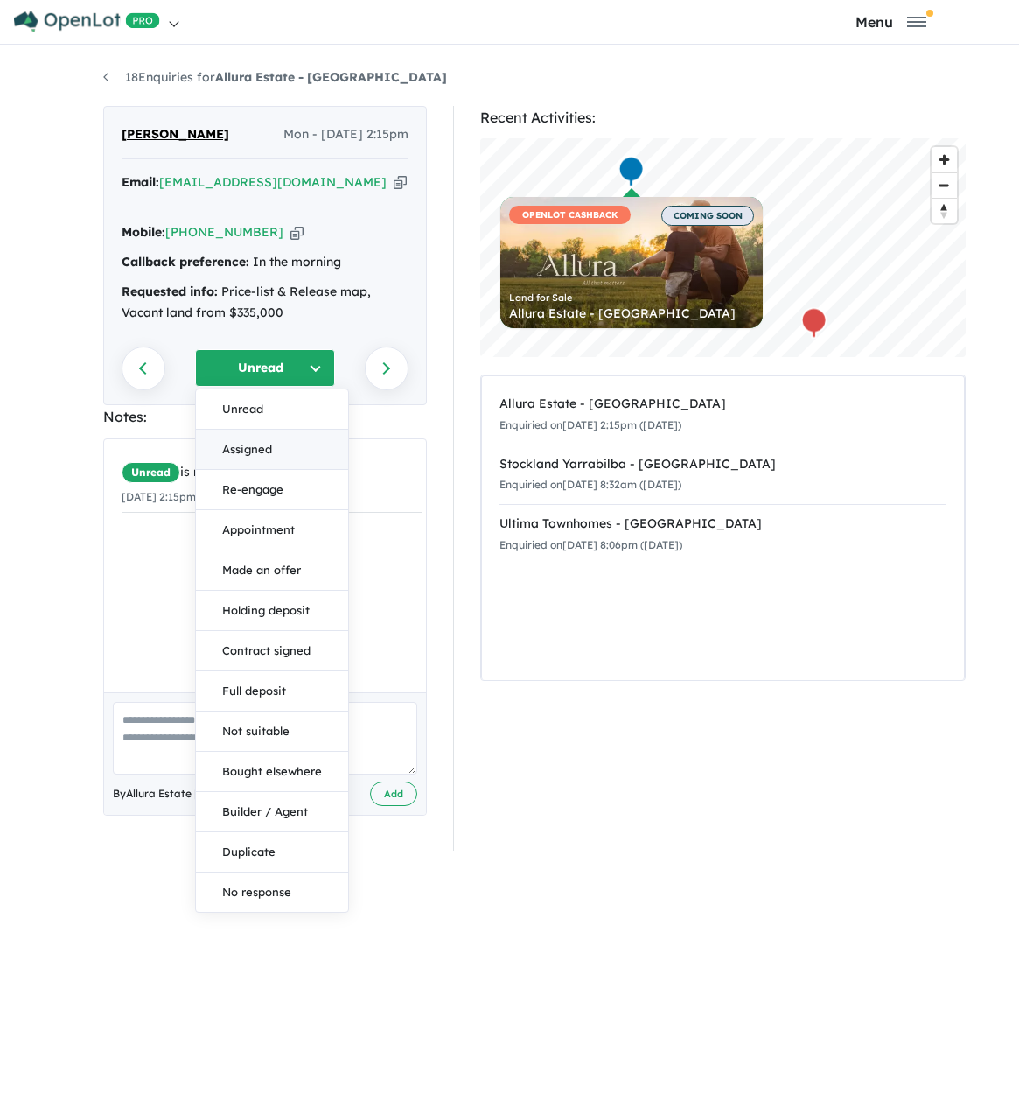
click at [270, 430] on button "Assigned" at bounding box center [272, 450] width 152 height 40
